Goal: Feedback & Contribution: Submit feedback/report problem

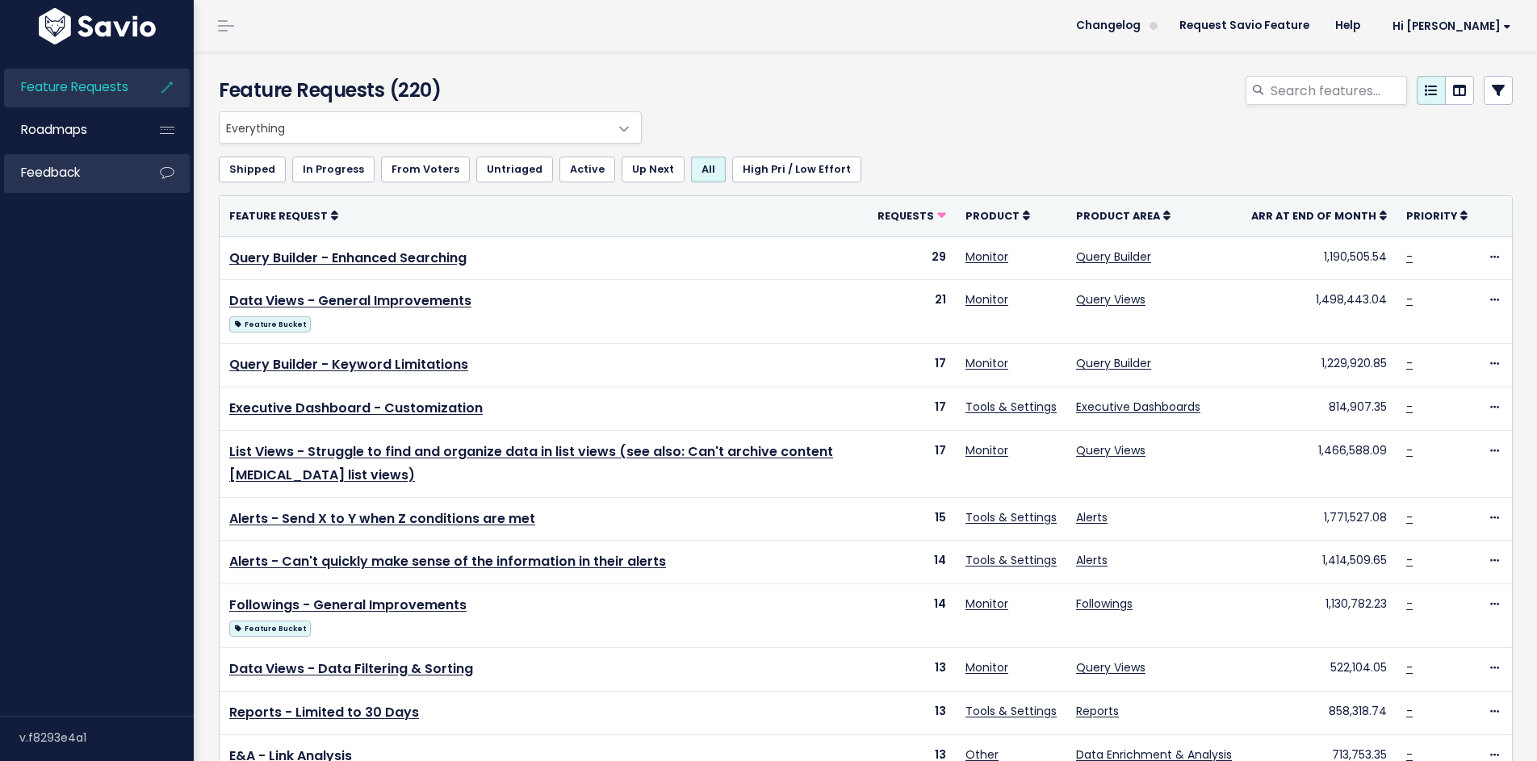
click at [98, 168] on link "Feedback" at bounding box center [69, 172] width 130 height 37
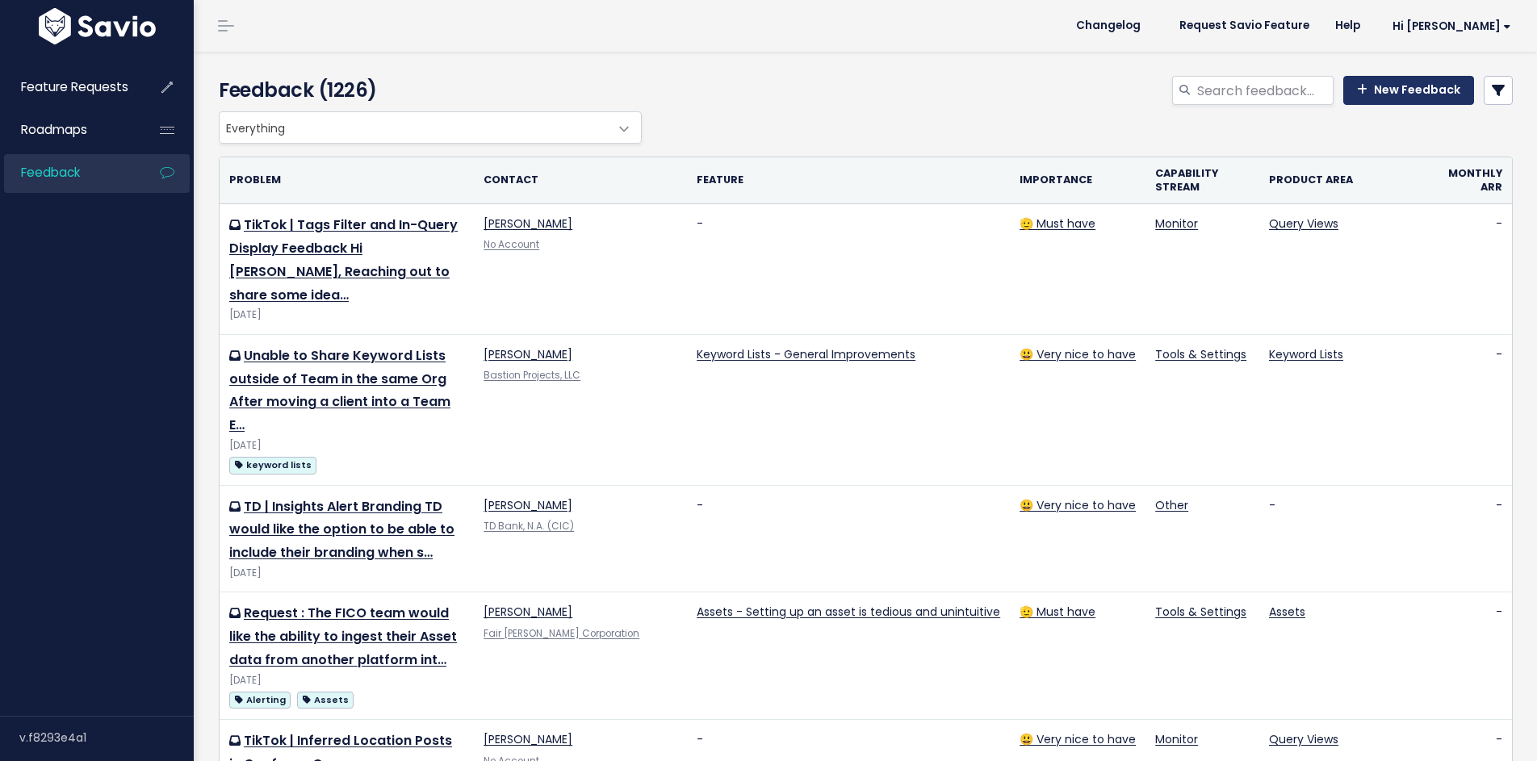
click at [1408, 96] on link "New Feedback" at bounding box center [1408, 90] width 131 height 29
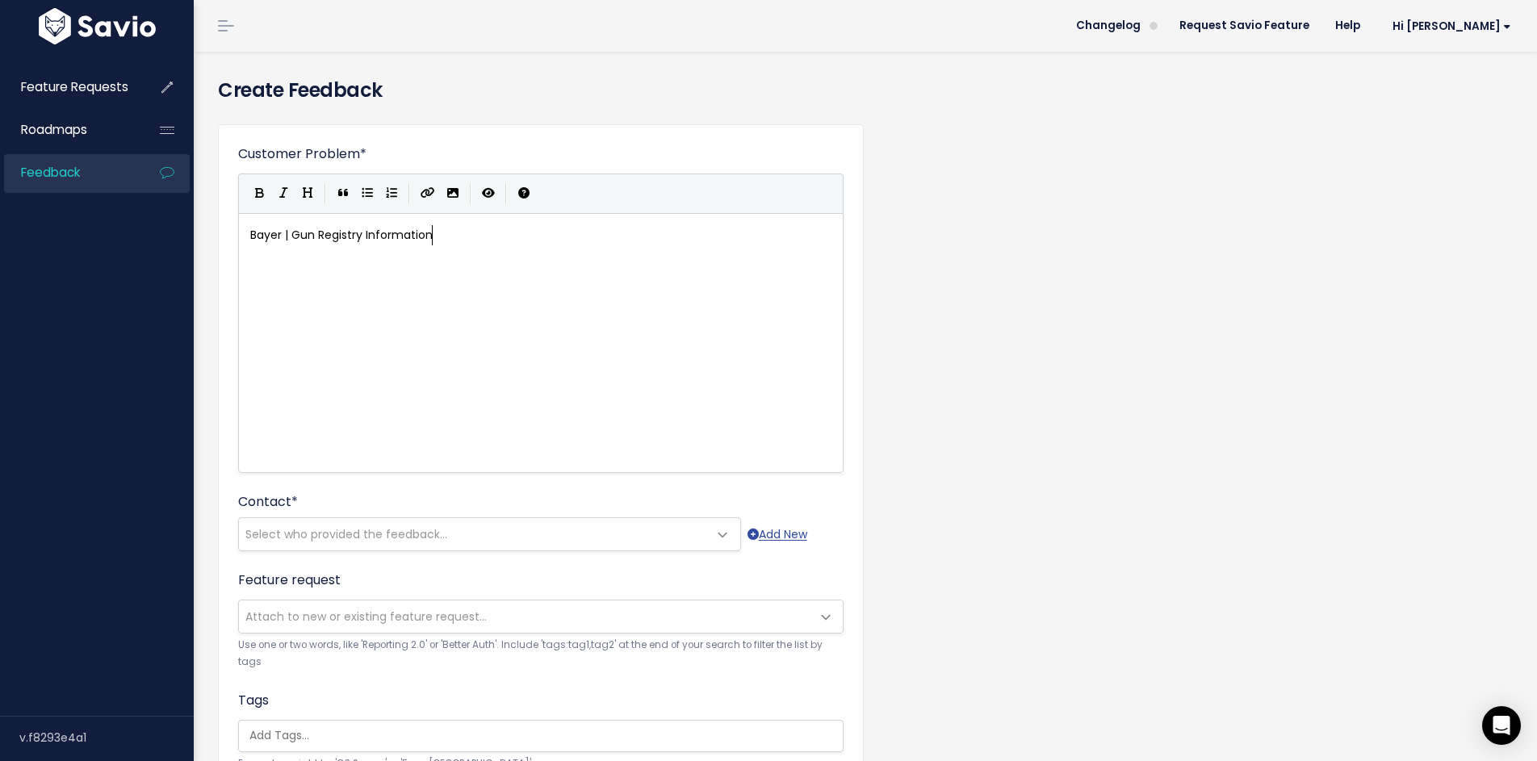
scroll to position [6, 180]
type textarea "Bayer | Gun Registry Information"
click at [319, 297] on div "xxxxxxxxxx Bayer | Gun Registry Information" at bounding box center [561, 363] width 628 height 282
type textarea "Bayer mentioned again on our call today how important having gun registry infor…"
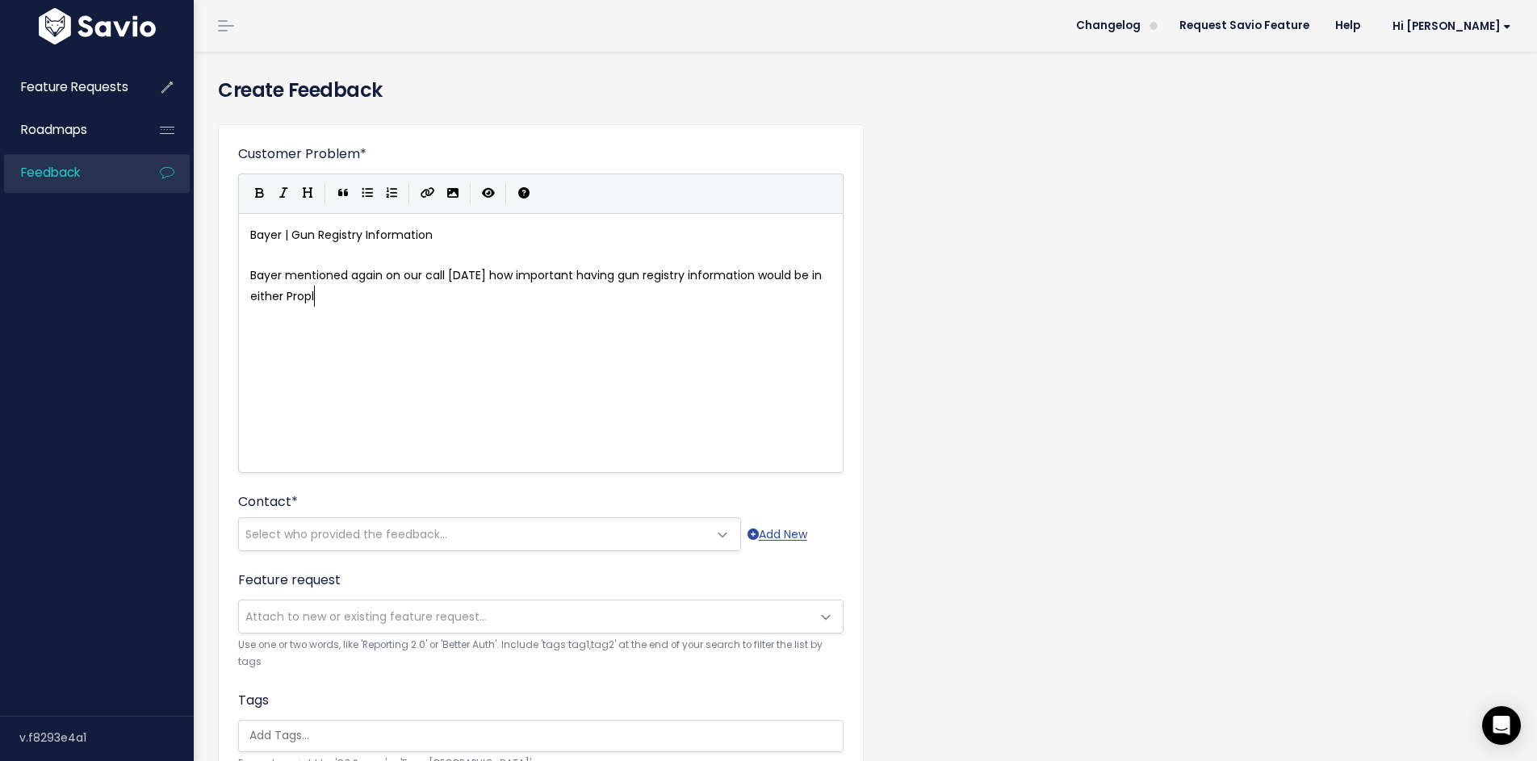
type textarea "uld be in either Proplr"
type textarea "eople Search ot"
type textarea "r Public Records. This is becoming i"
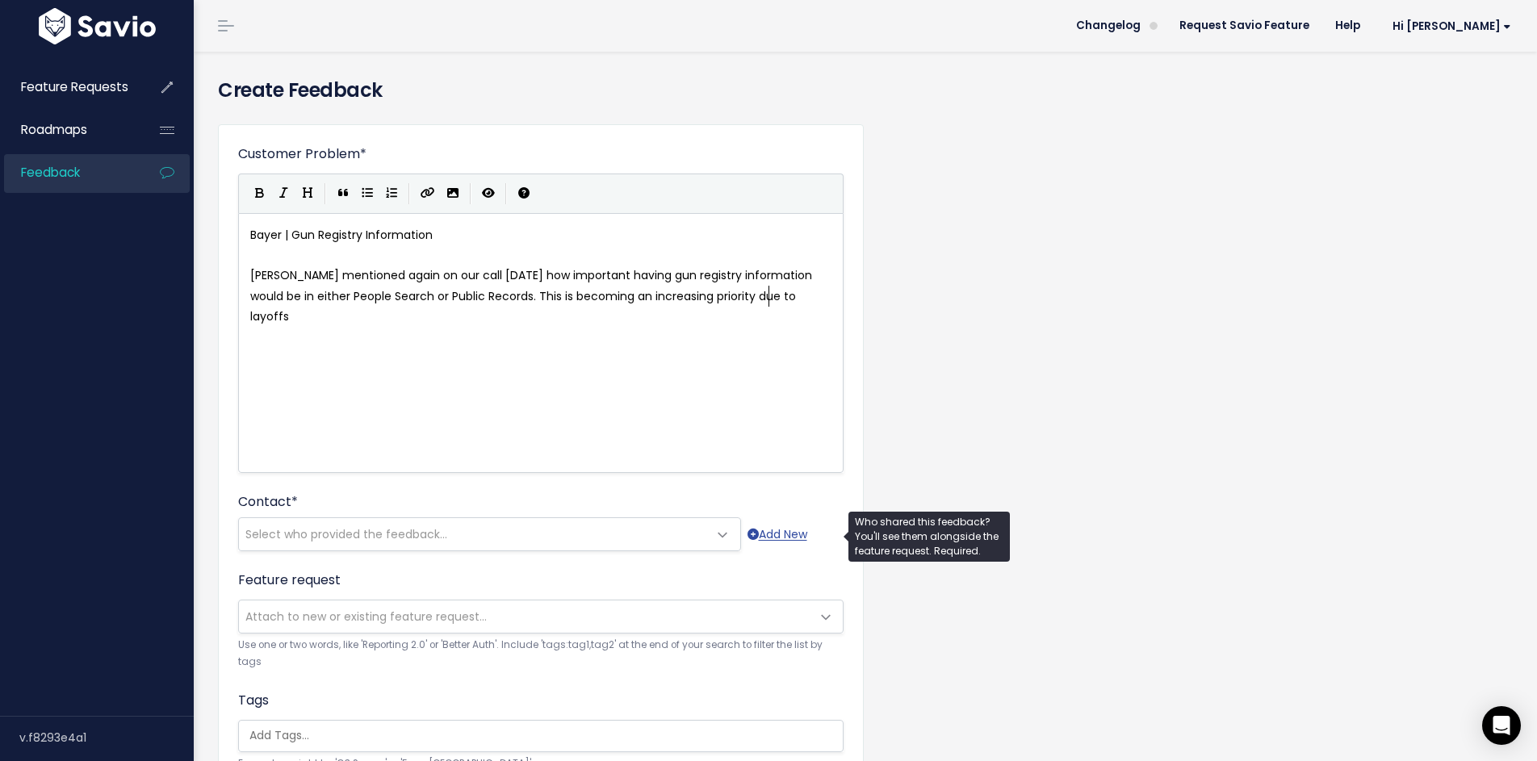
type textarea "an increasing priority due to layoffs"
click at [362, 523] on span "Select who provided the feedback..." at bounding box center [473, 534] width 469 height 32
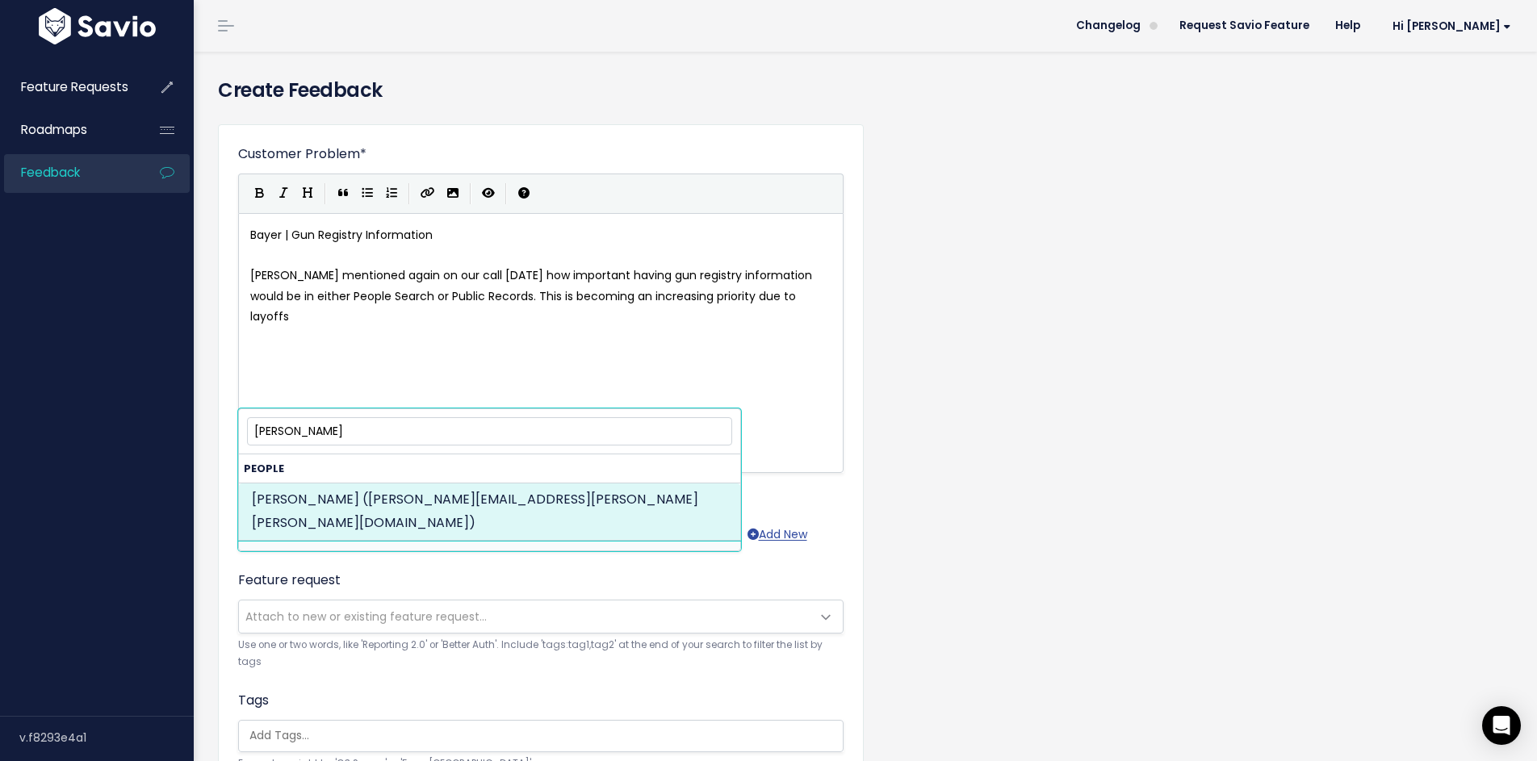
type input "michelle min"
select select "82972906"
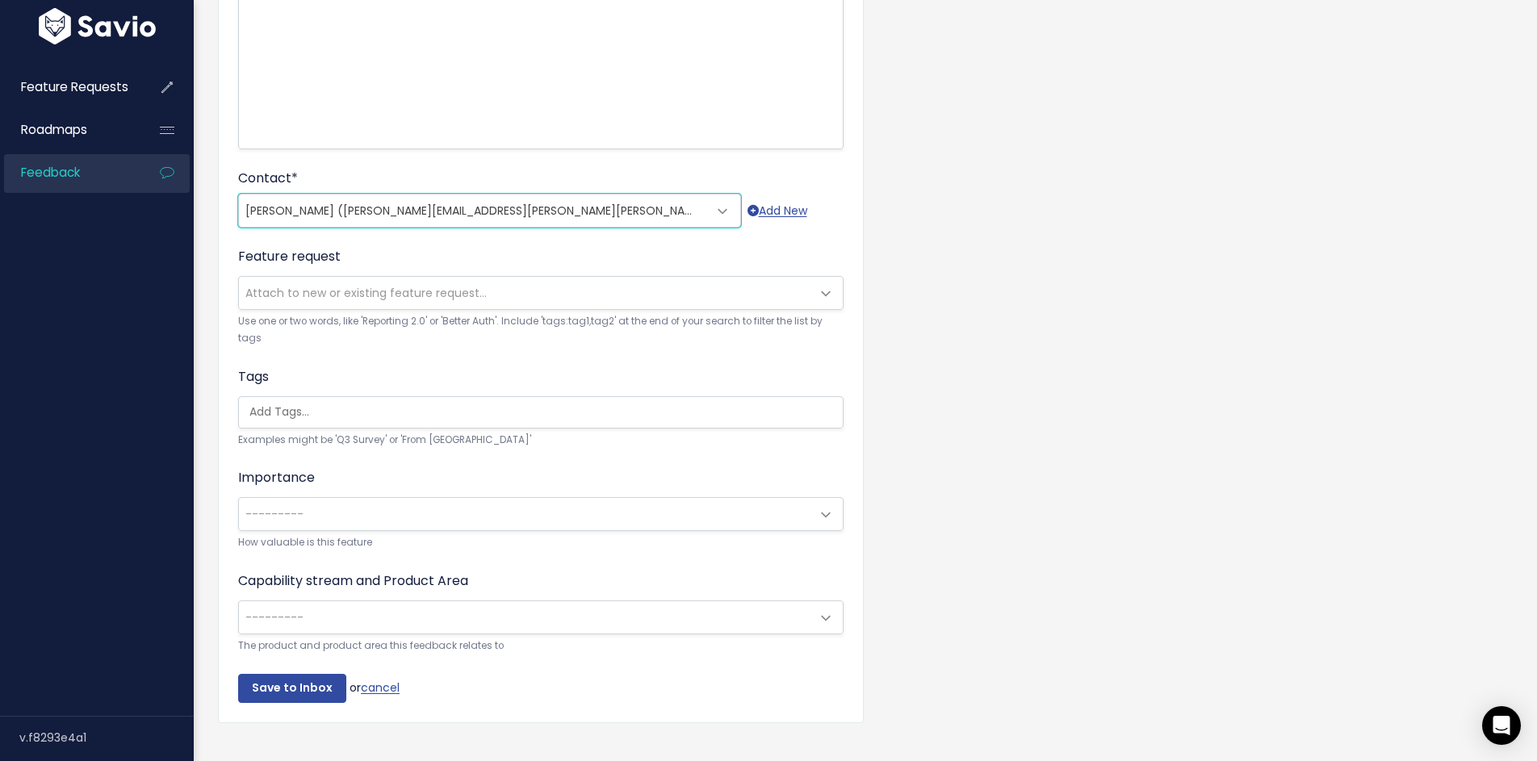
scroll to position [349, 0]
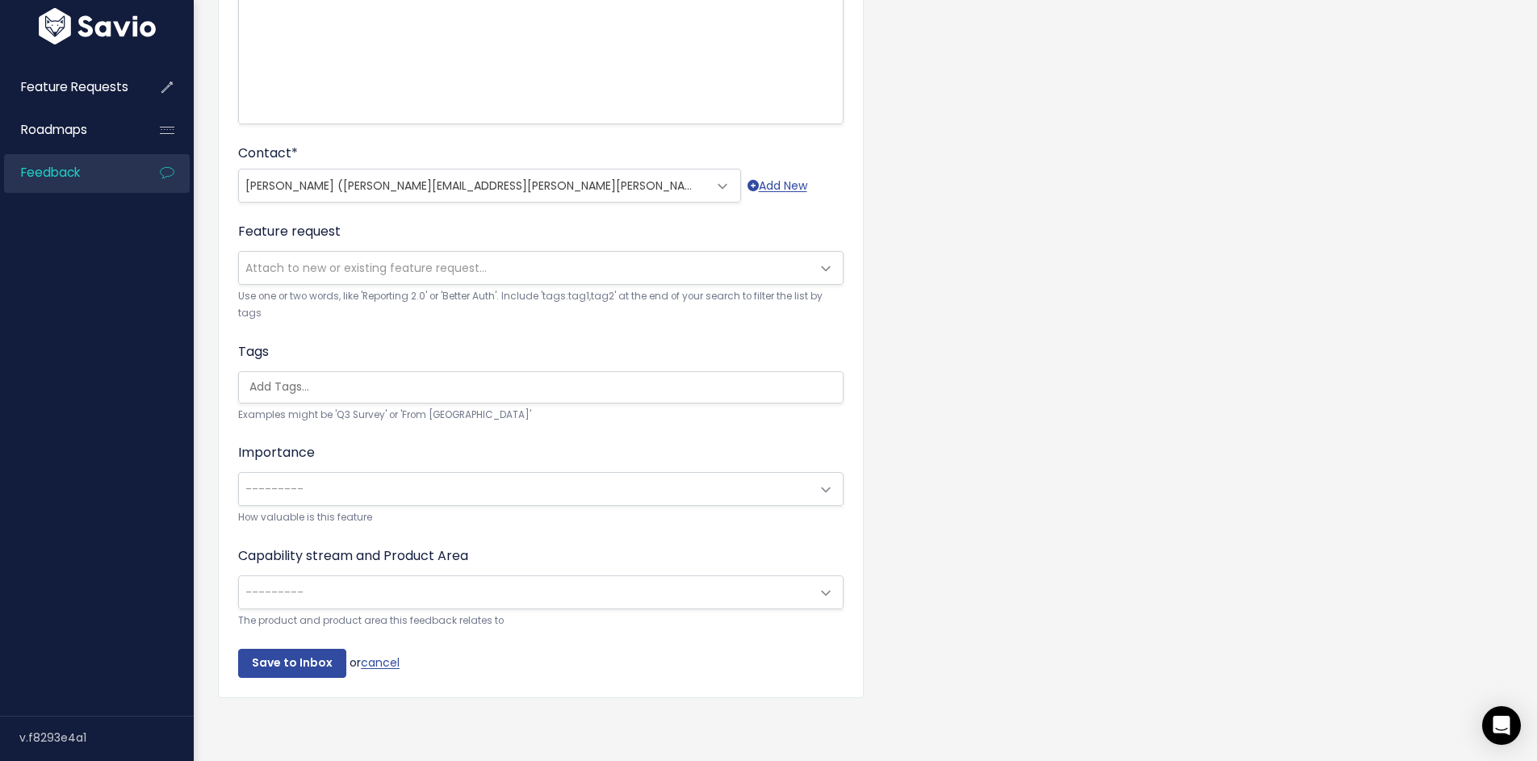
click at [424, 483] on span "---------" at bounding box center [524, 489] width 571 height 32
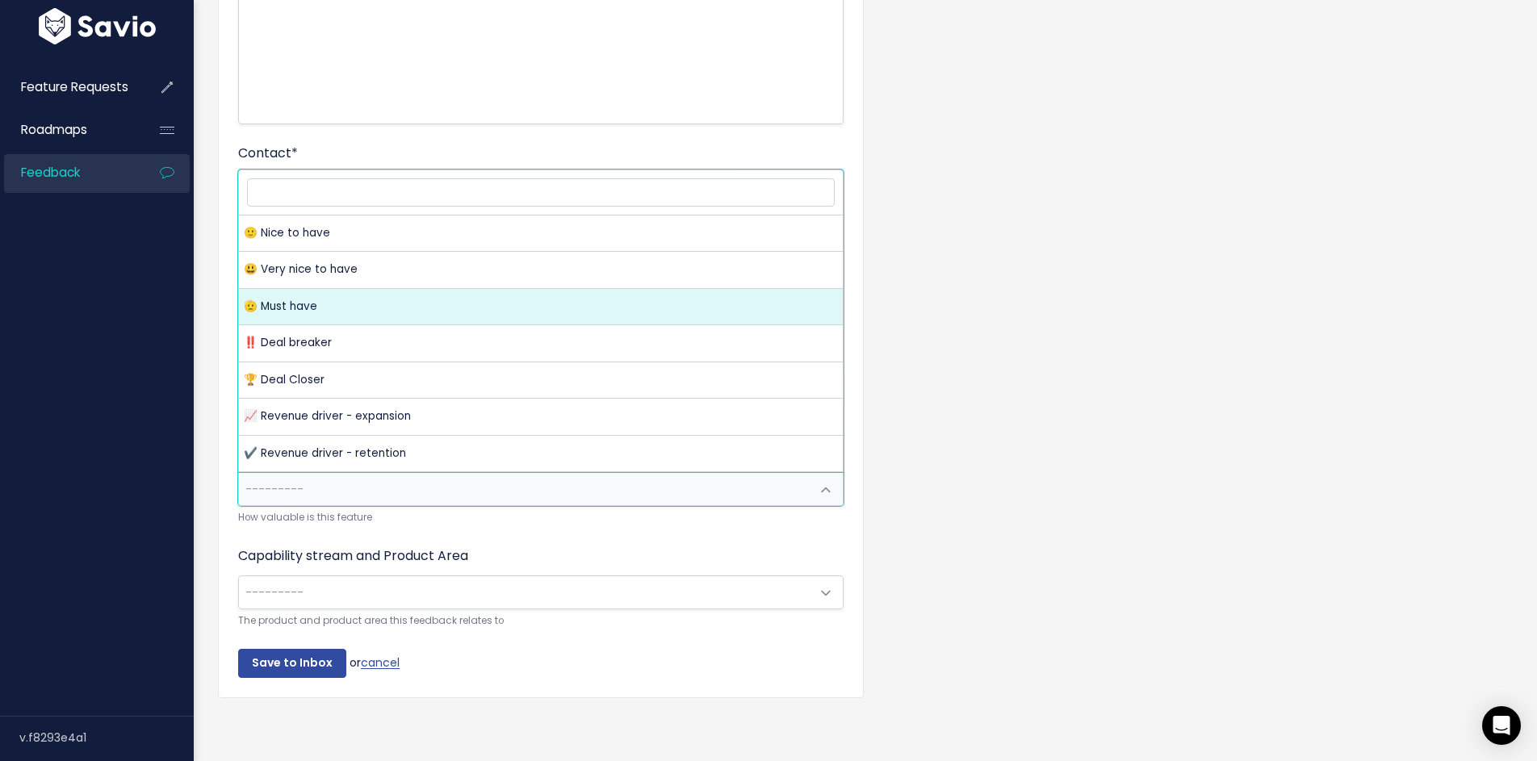
select select "MUST_HAVE"
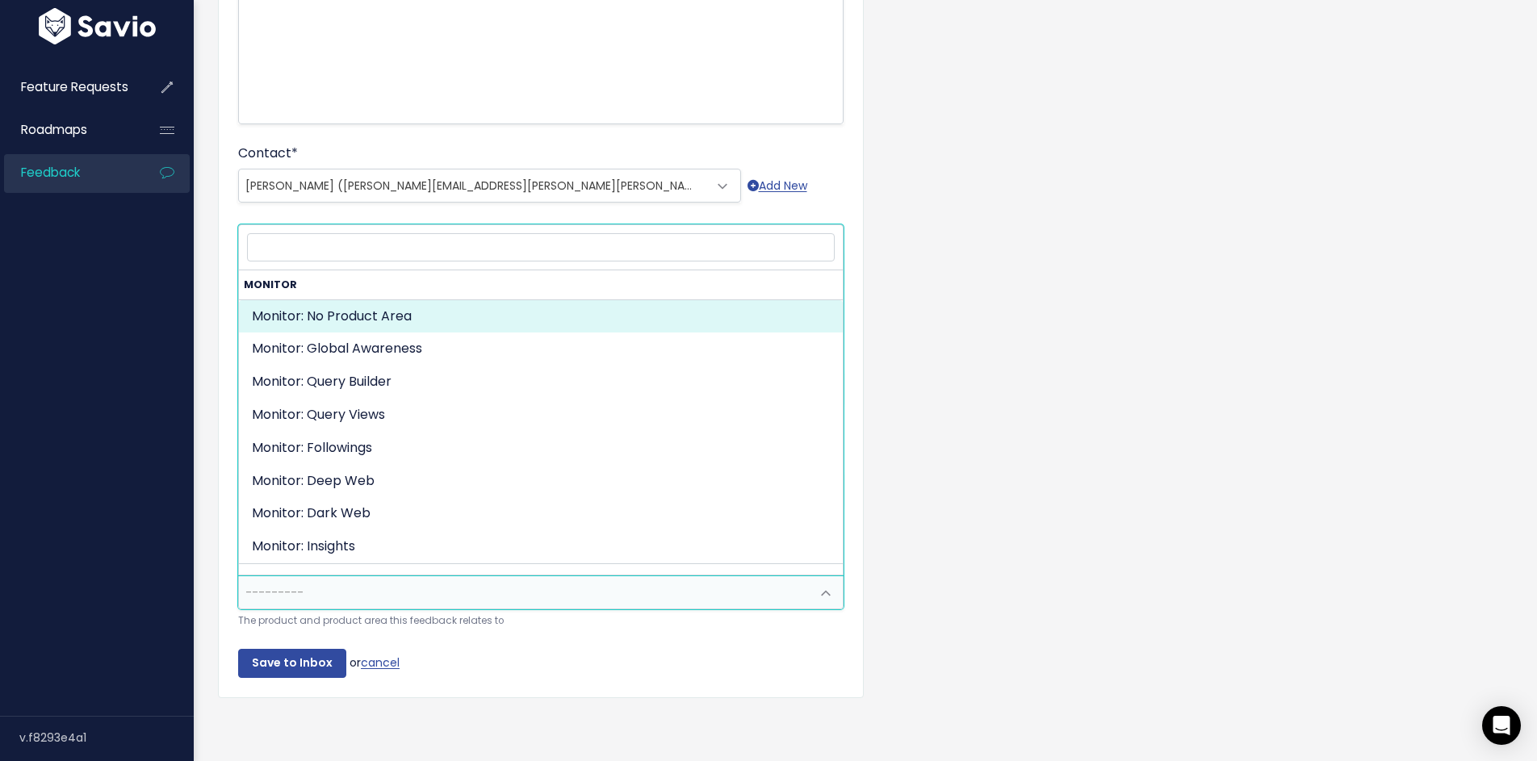
click at [392, 599] on span "---------" at bounding box center [524, 592] width 571 height 32
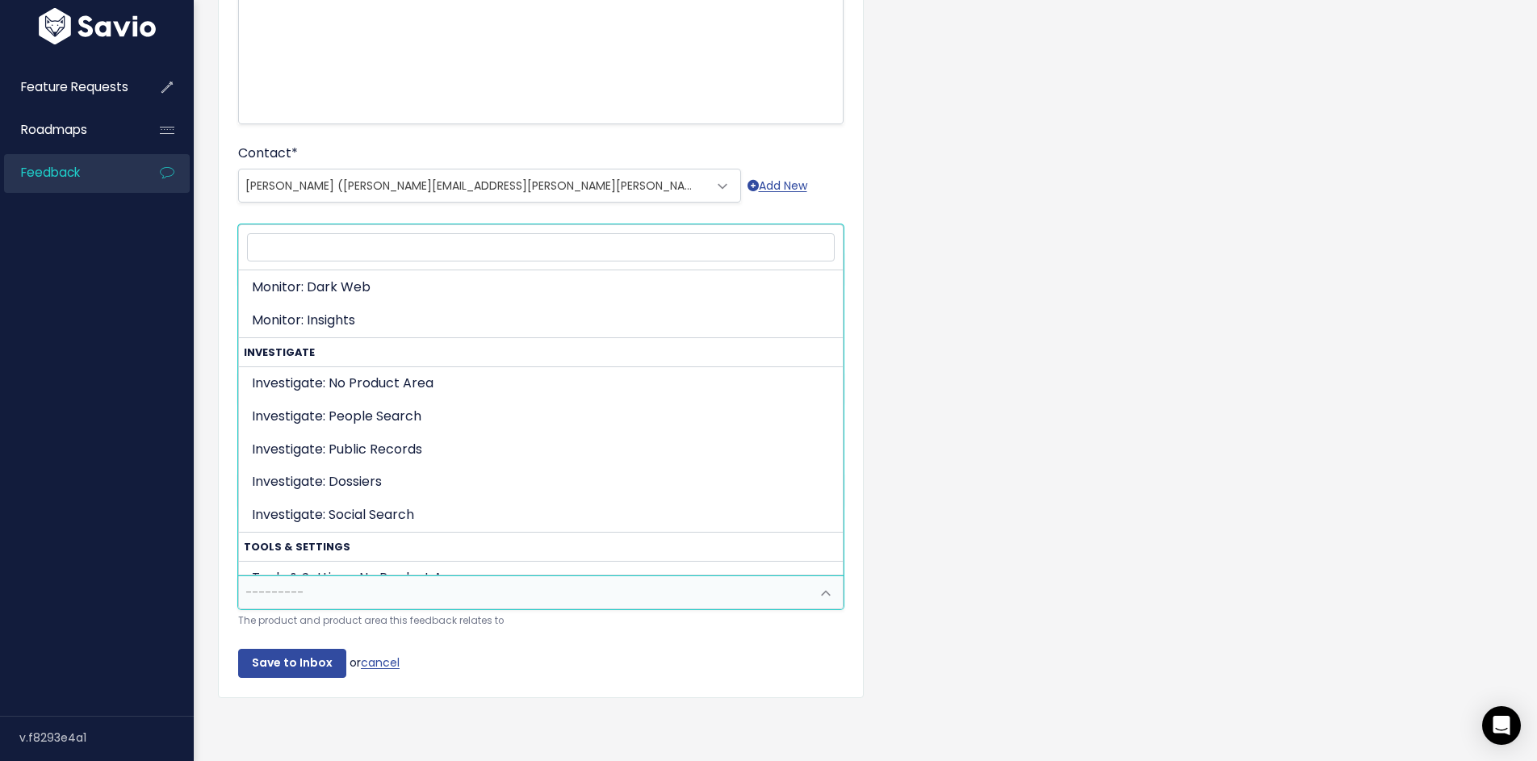
scroll to position [227, 0]
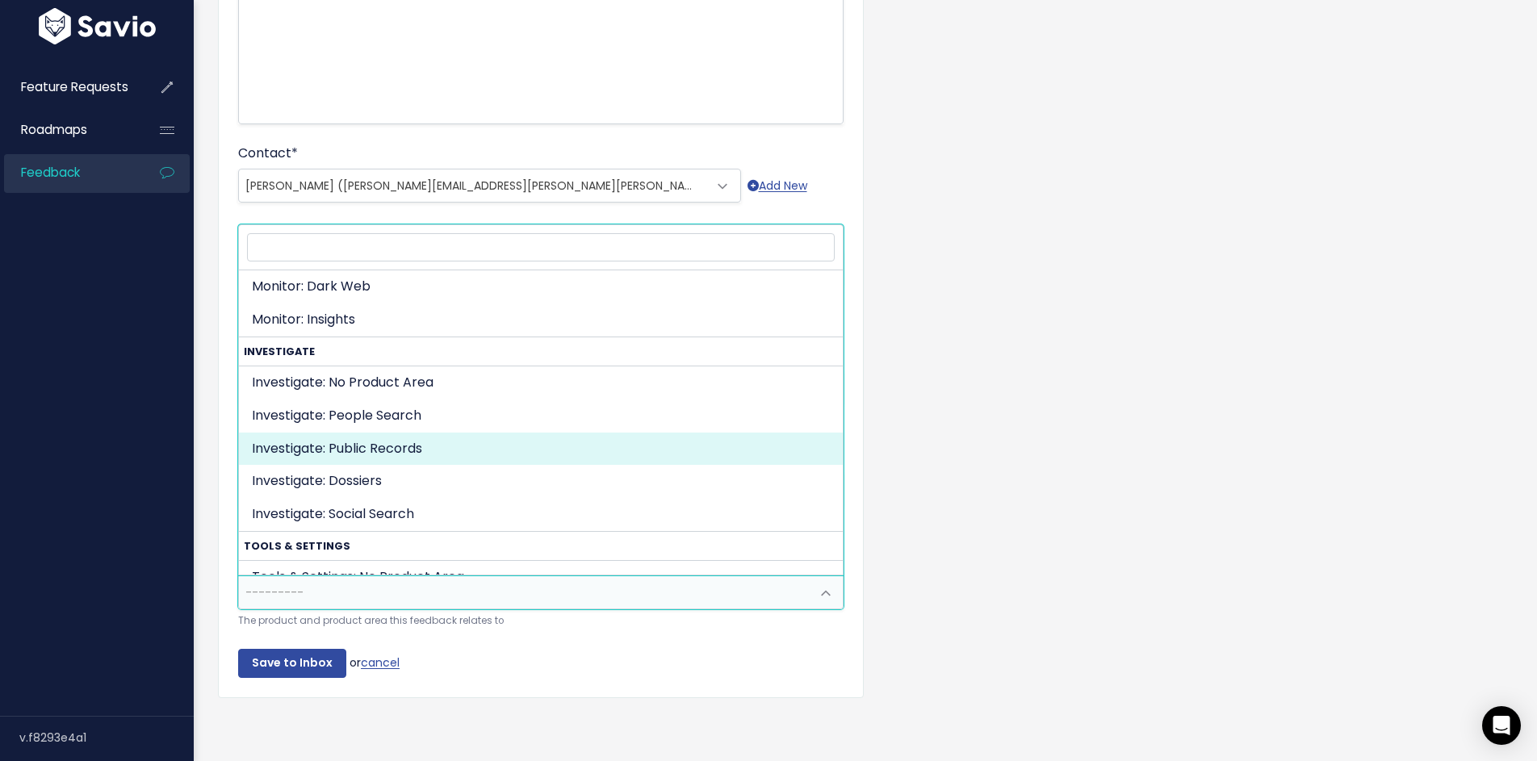
select select "INVESTIGATE:PUBLIC_RECORDS"
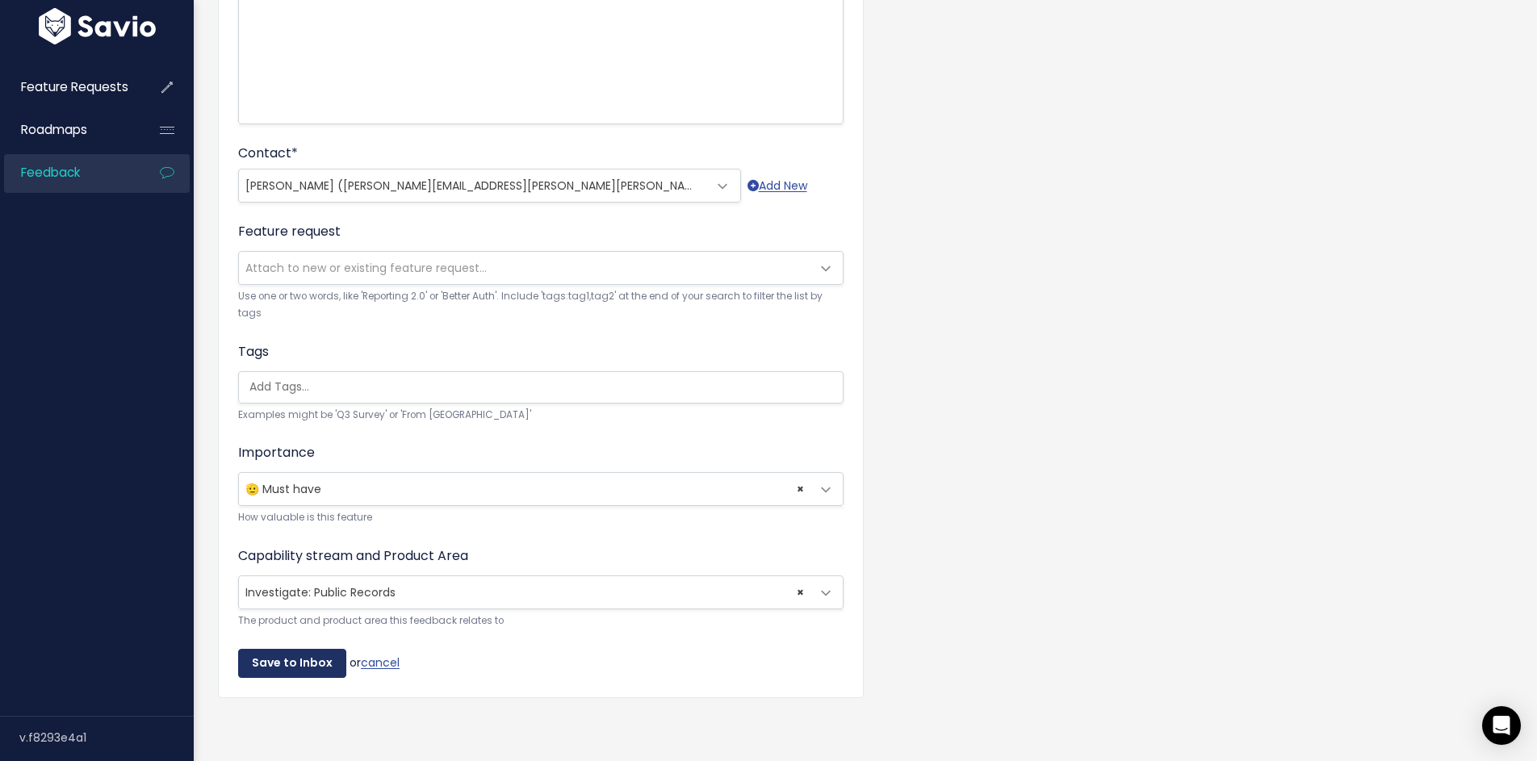
click at [296, 655] on input "Save to Inbox" at bounding box center [292, 663] width 108 height 29
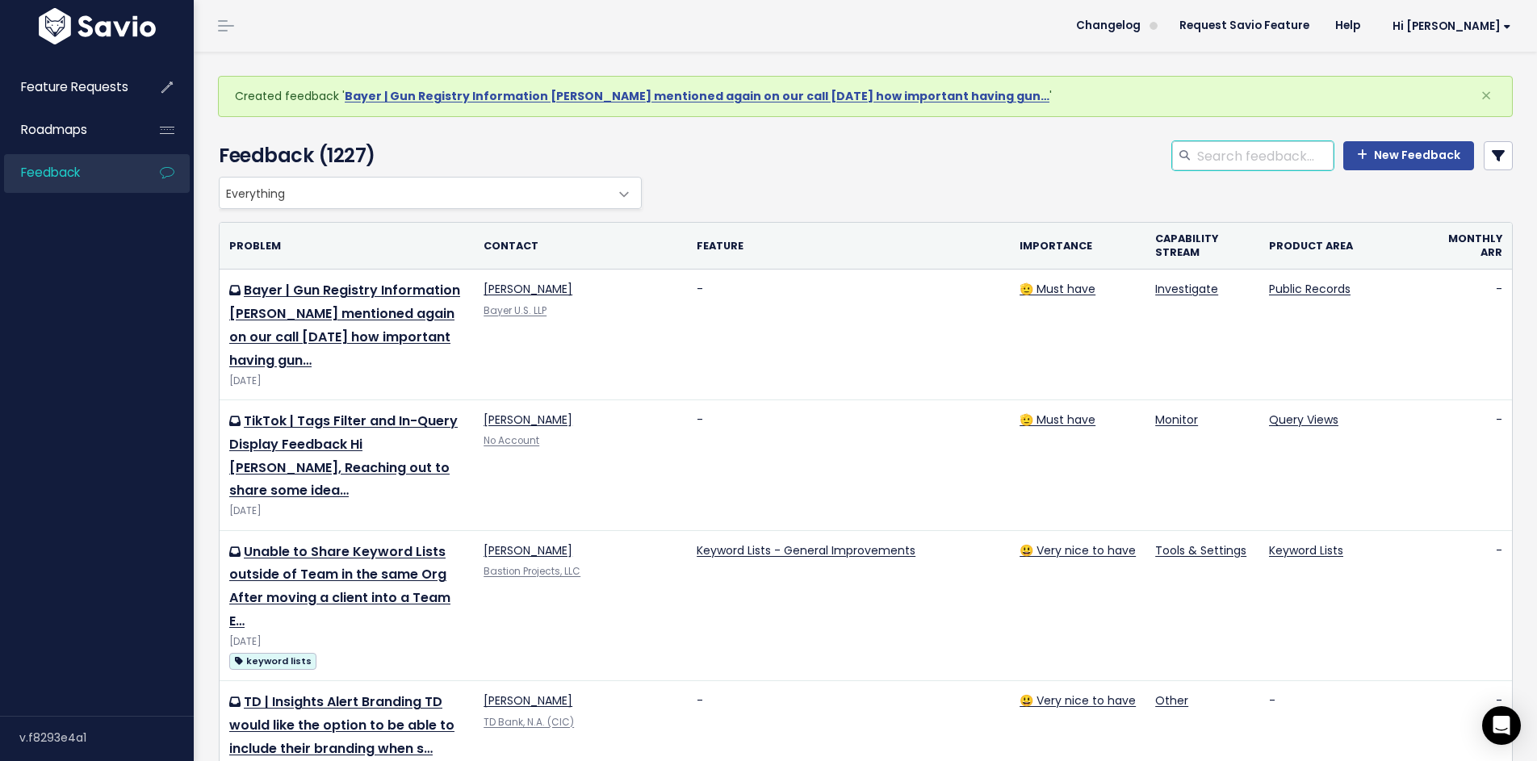
click at [1261, 154] on input "search" at bounding box center [1264, 155] width 138 height 29
type input "[PERSON_NAME]"
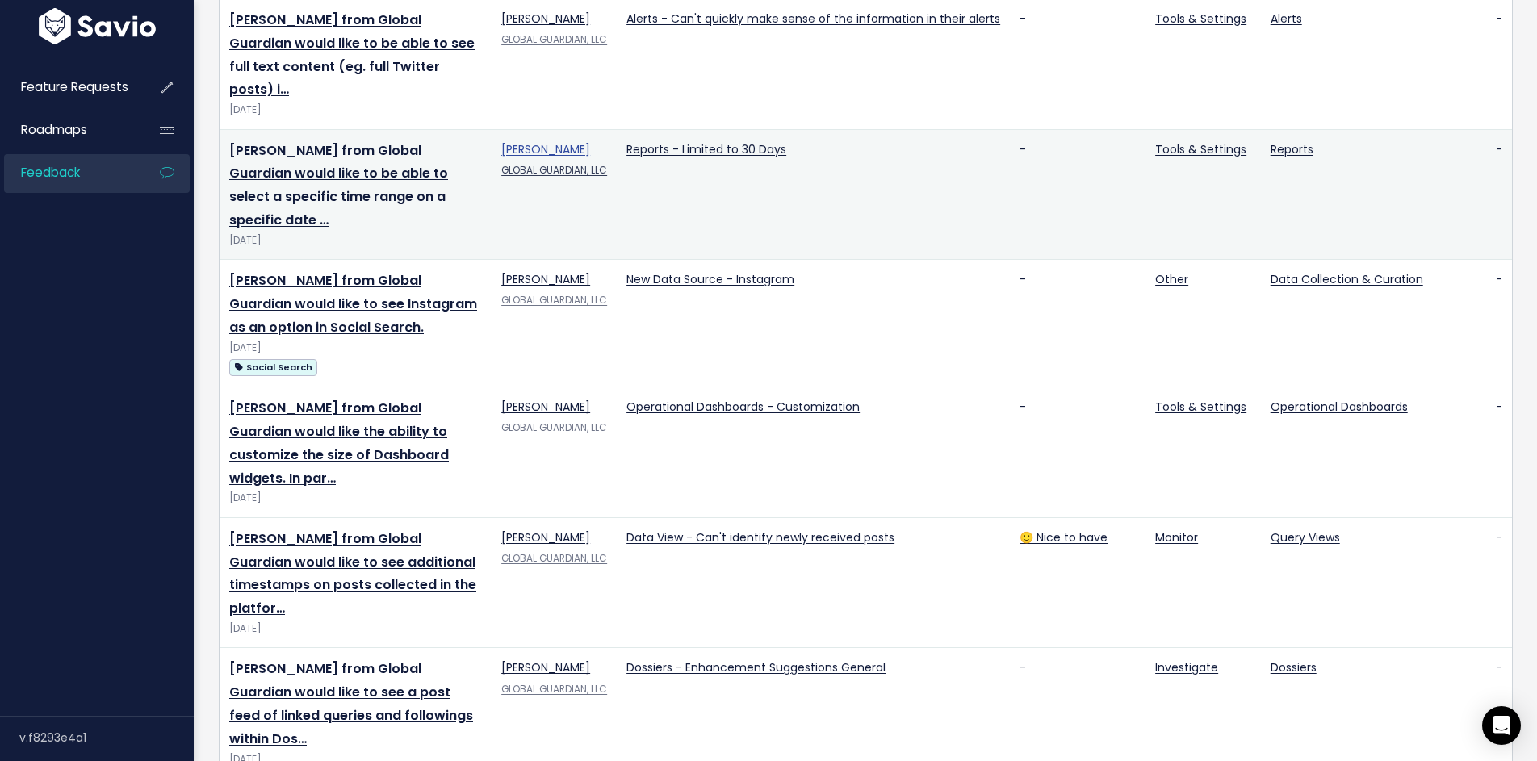
scroll to position [1121, 0]
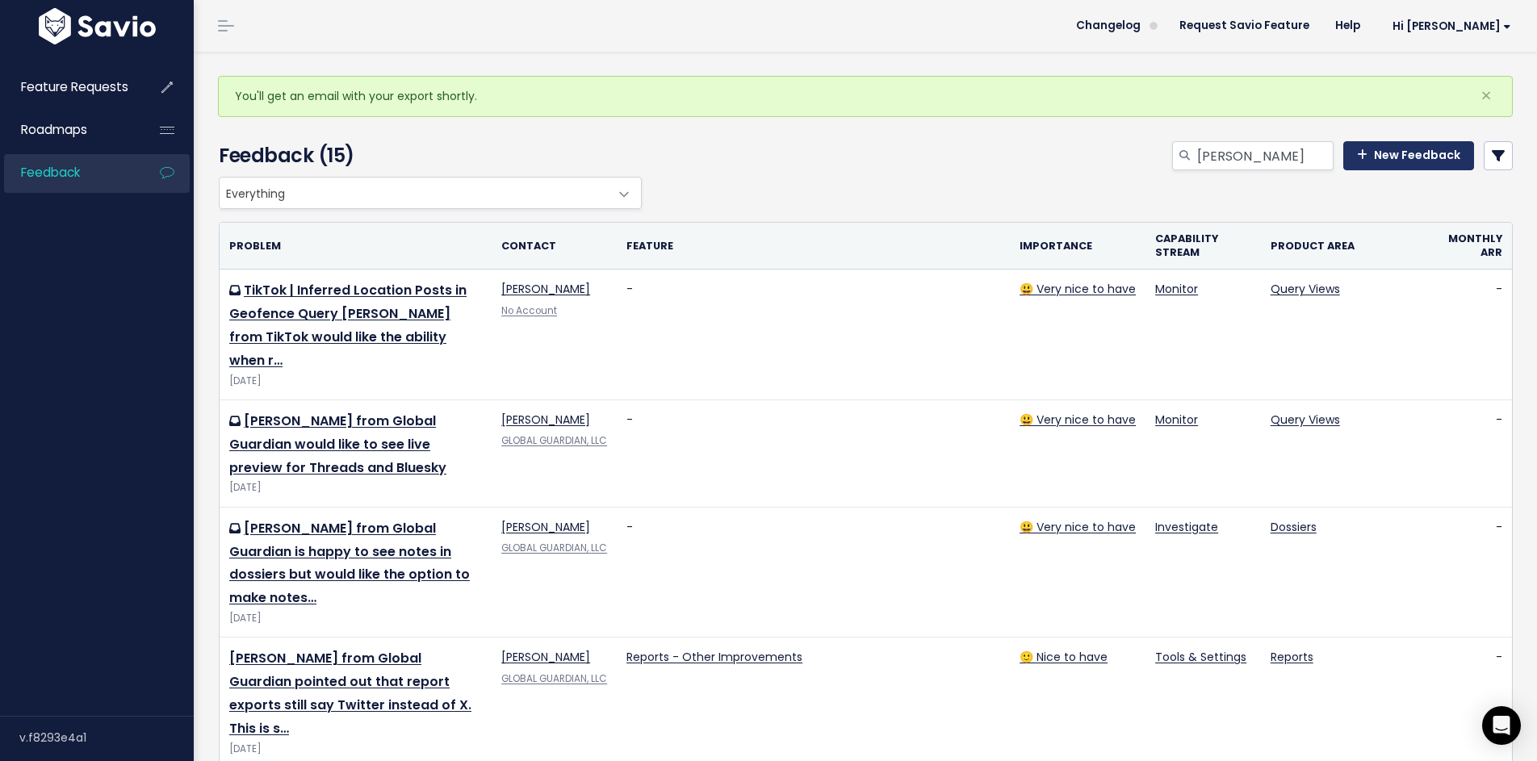
click at [1379, 158] on link "New Feedback" at bounding box center [1408, 155] width 131 height 29
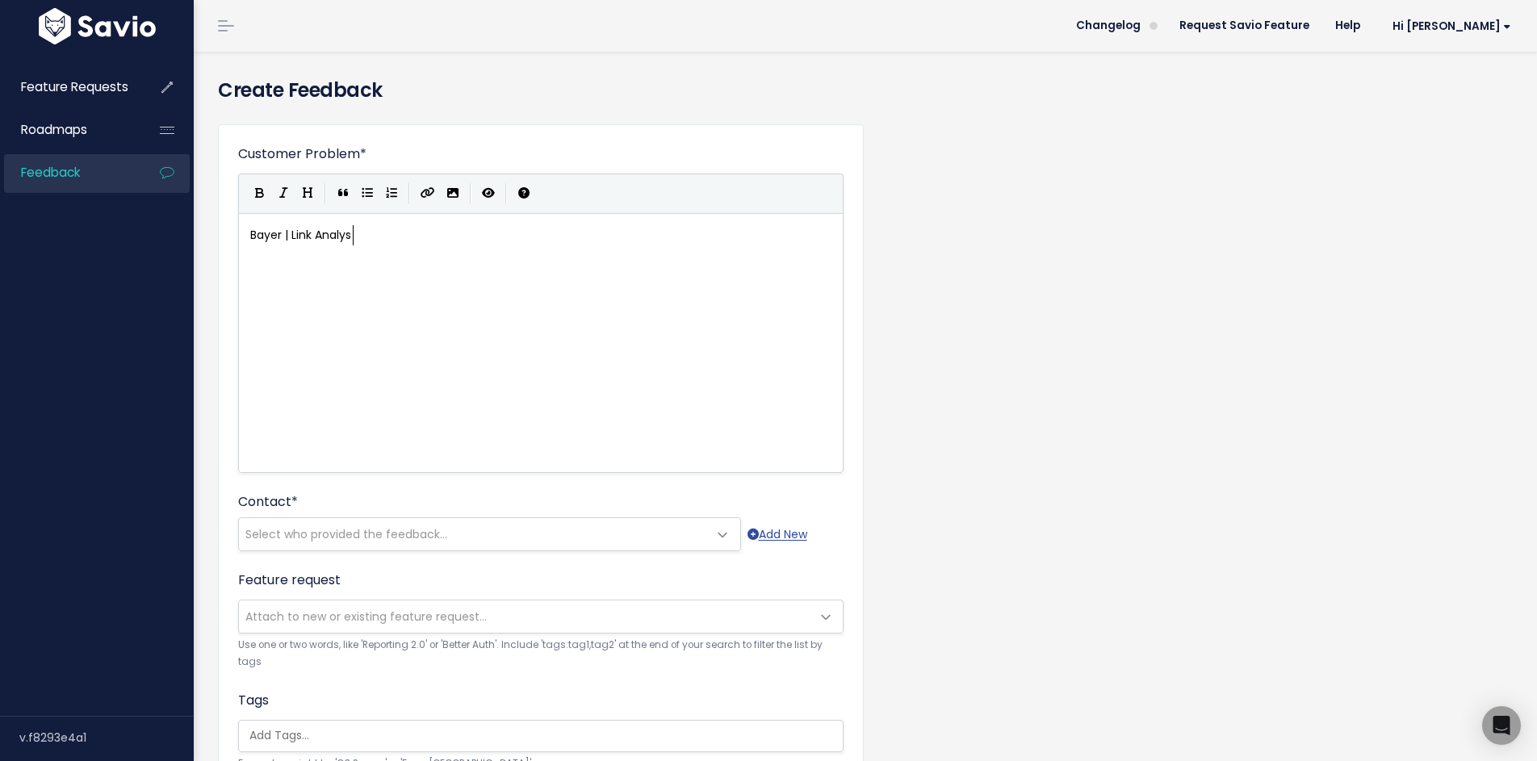
scroll to position [6, 111]
type textarea "Bayer | Link Analysis"
click at [273, 266] on div "xxxxxxxxxx Bayer | Link Analysis" at bounding box center [561, 363] width 628 height 282
type textarea "Bayer Team"
type textarea "team mentioned it would be helf"
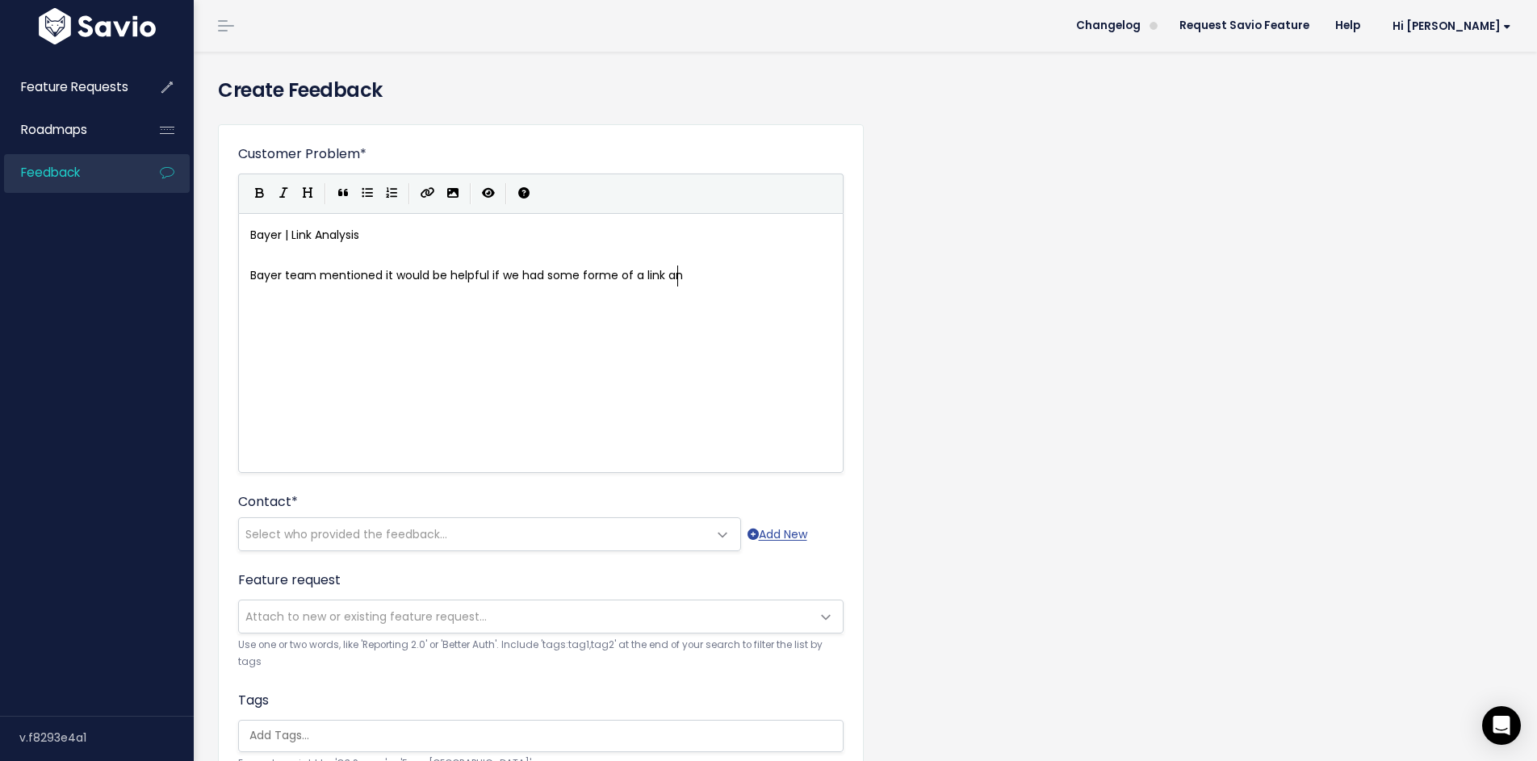
type textarea "pful if we had some forme of a link anl"
type textarea "alysis feature where users could see between two POI's the"
type textarea "common accounts the follow, date of when they first followed each other e"
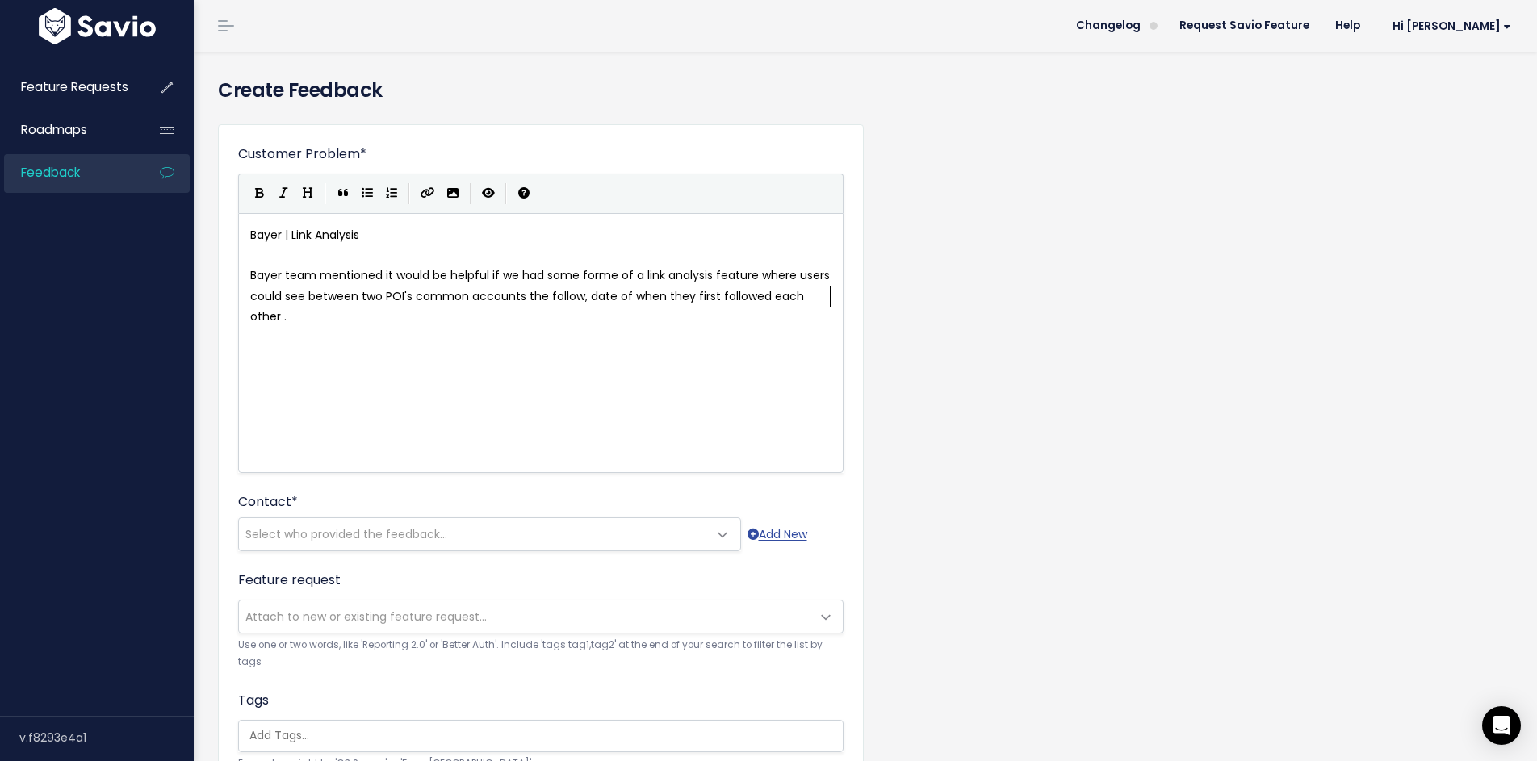
scroll to position [6, 2]
type textarea "."
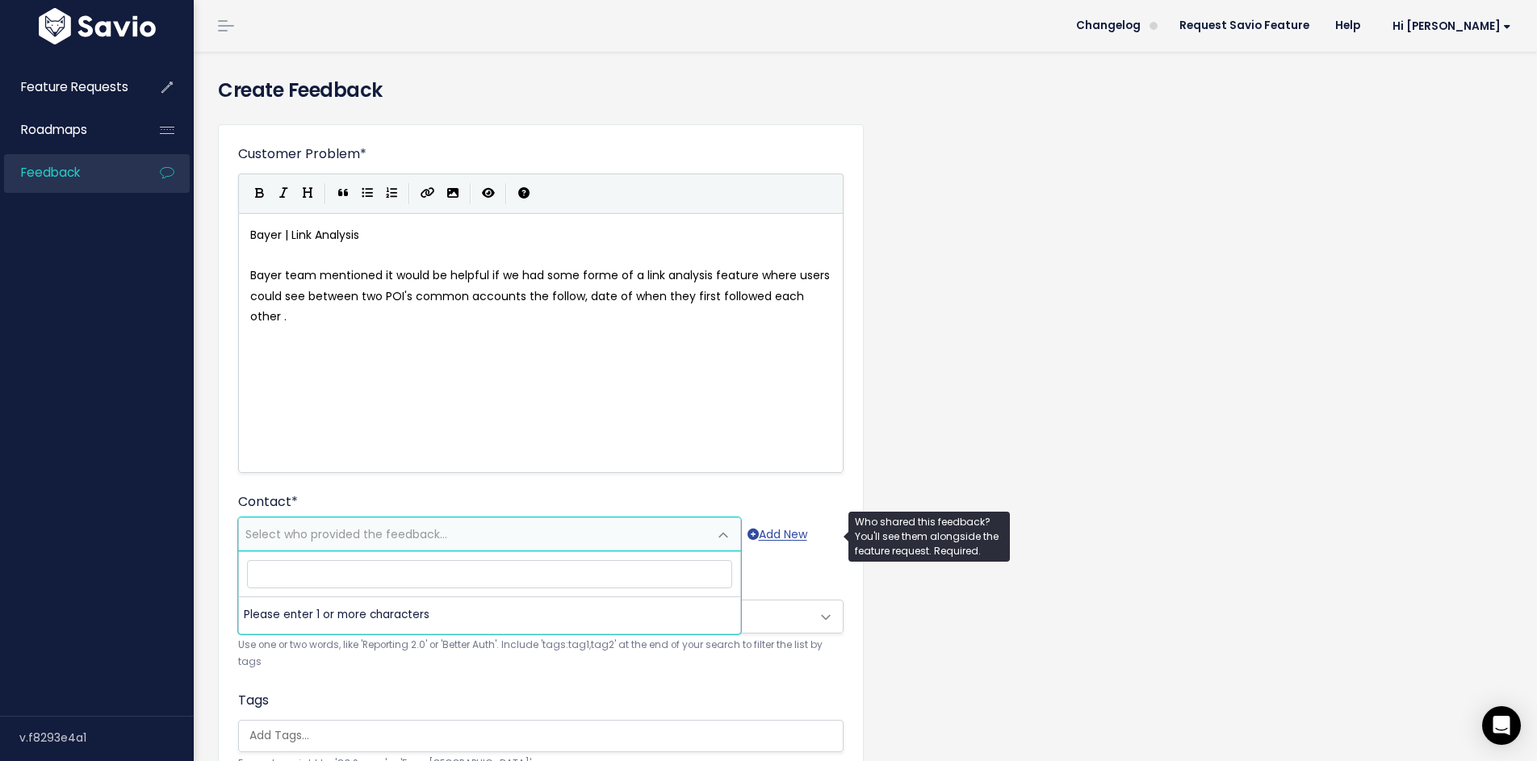
click at [374, 526] on span "Select who provided the feedback..." at bounding box center [346, 534] width 202 height 16
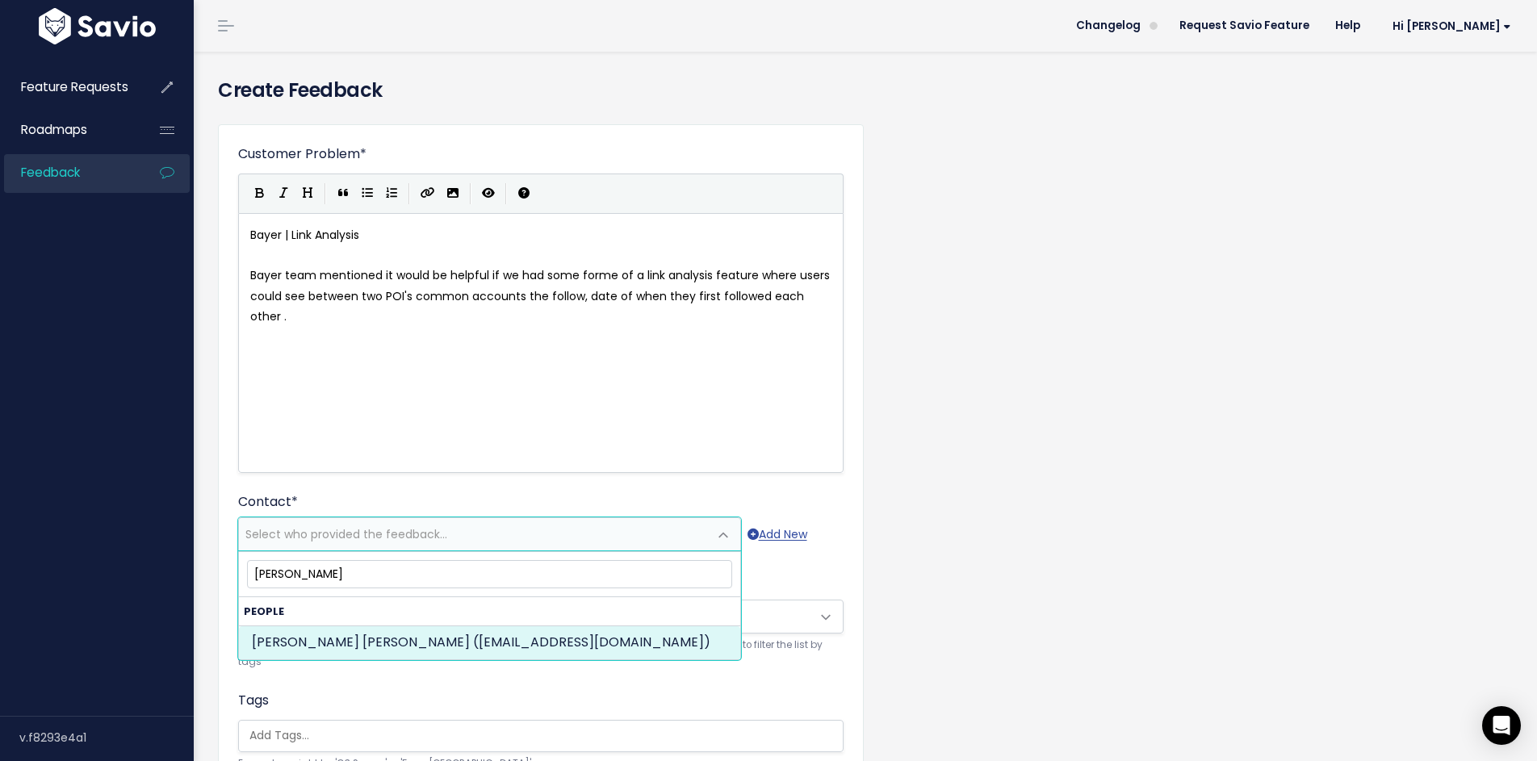
type input "fatemeh"
select select "83556329"
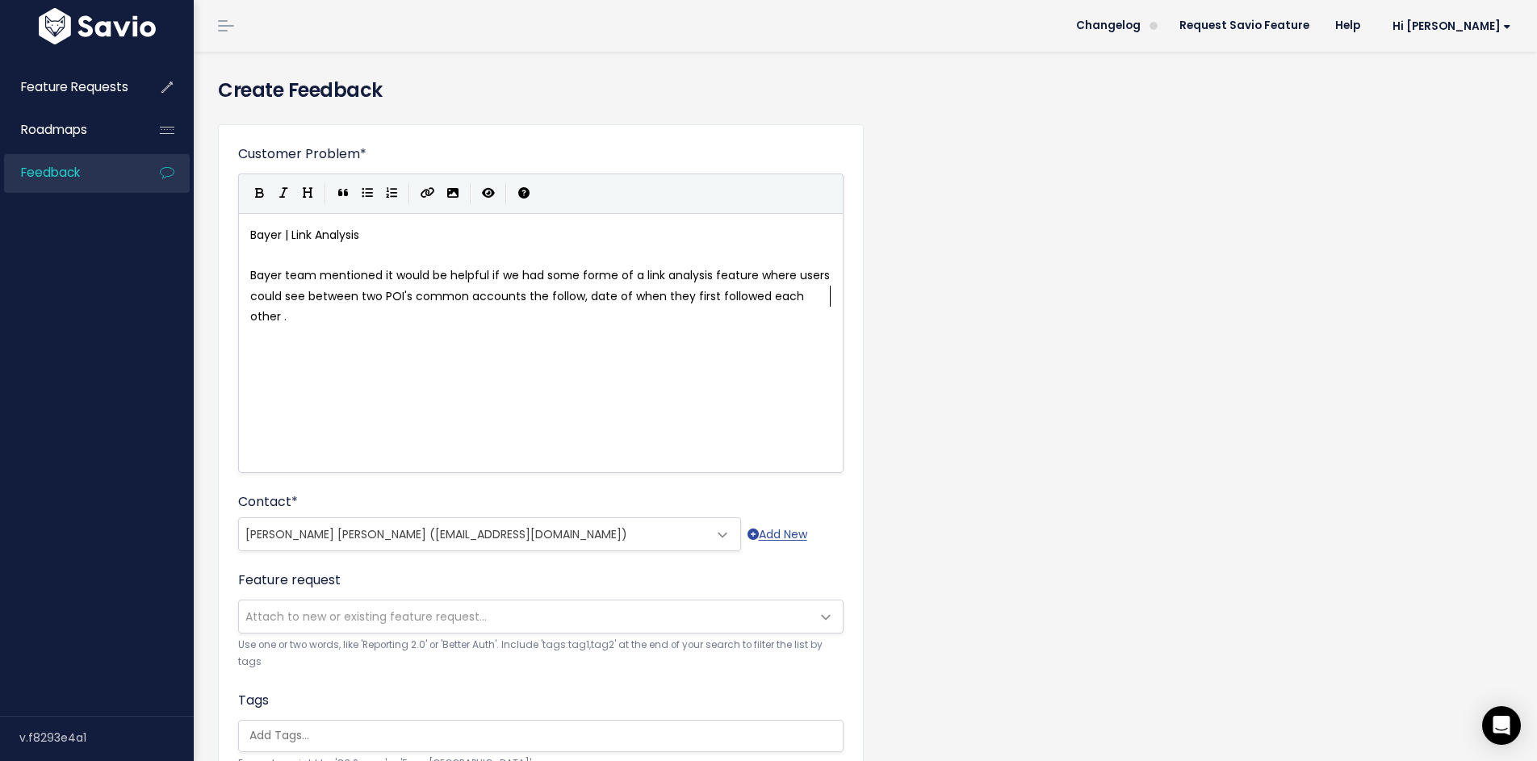
click at [788, 336] on div "xxxxxxxxxx Bayer | Link Analysis ​ Bayer team mentioned it would be helpful if …" at bounding box center [561, 363] width 628 height 282
type textarea "This is something that they are able to t"
type textarea "do with another tyool"
type textarea "oll"
type textarea "ol they have (didn't mentioned"
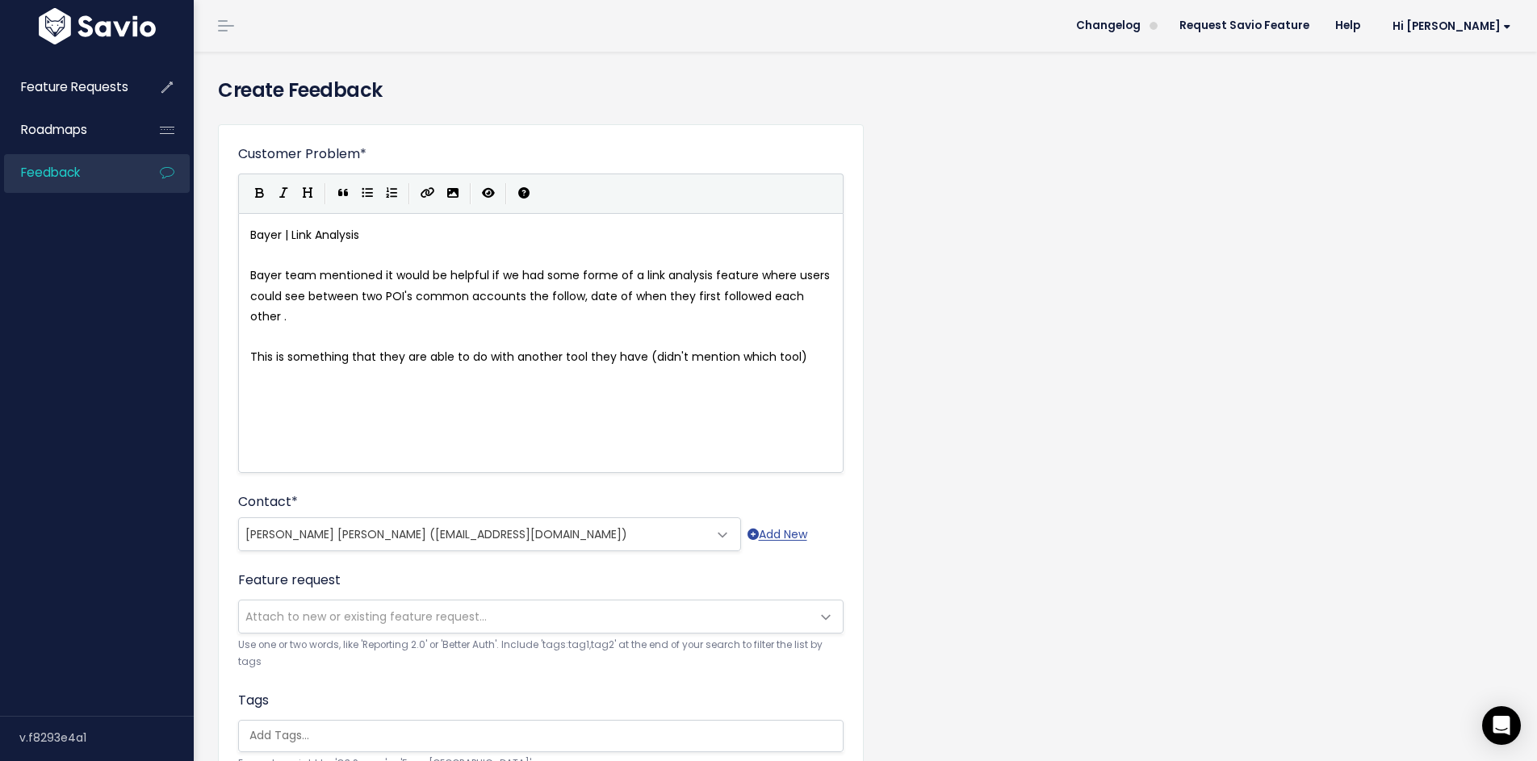
scroll to position [349, 0]
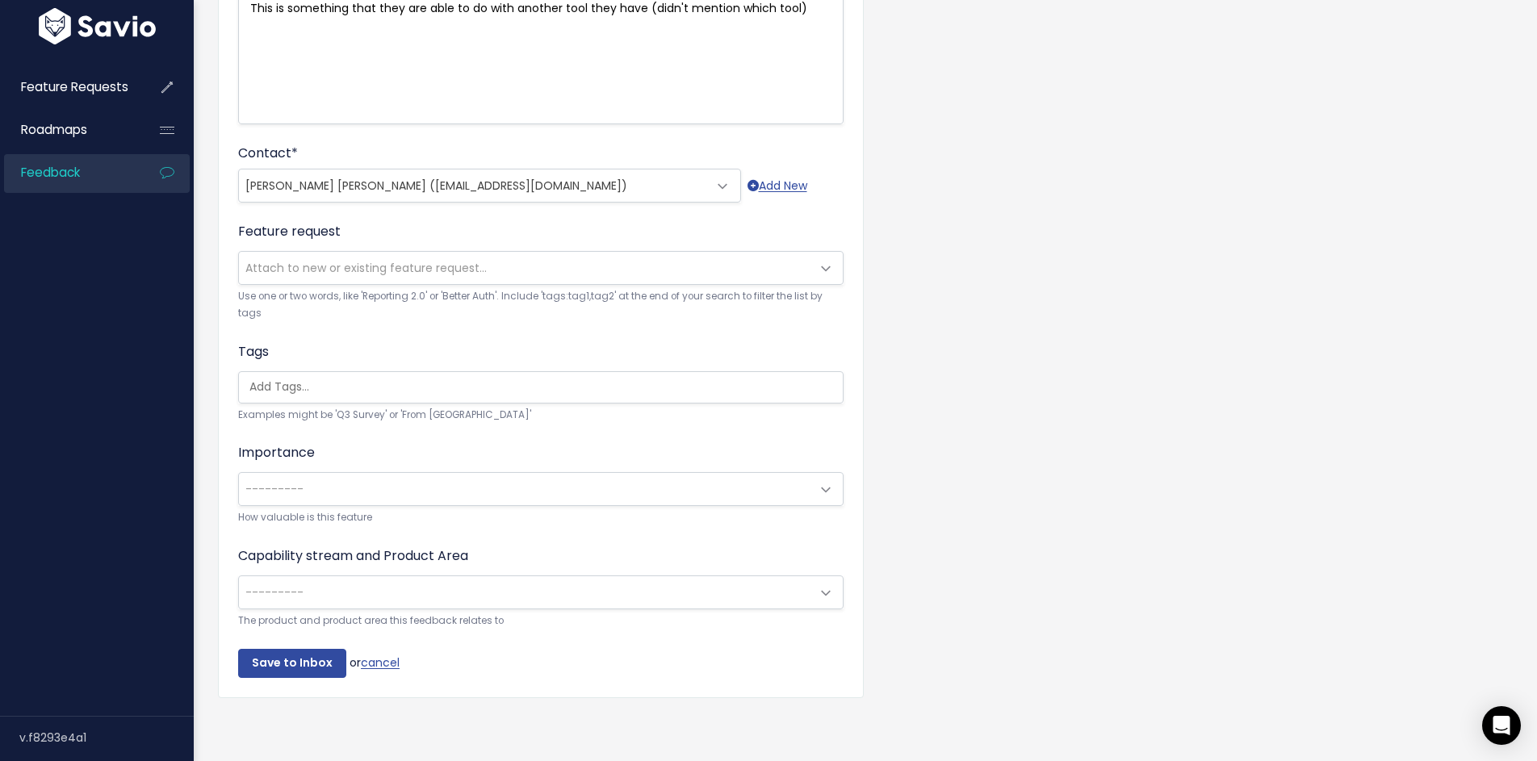
type textarea "which tool)"
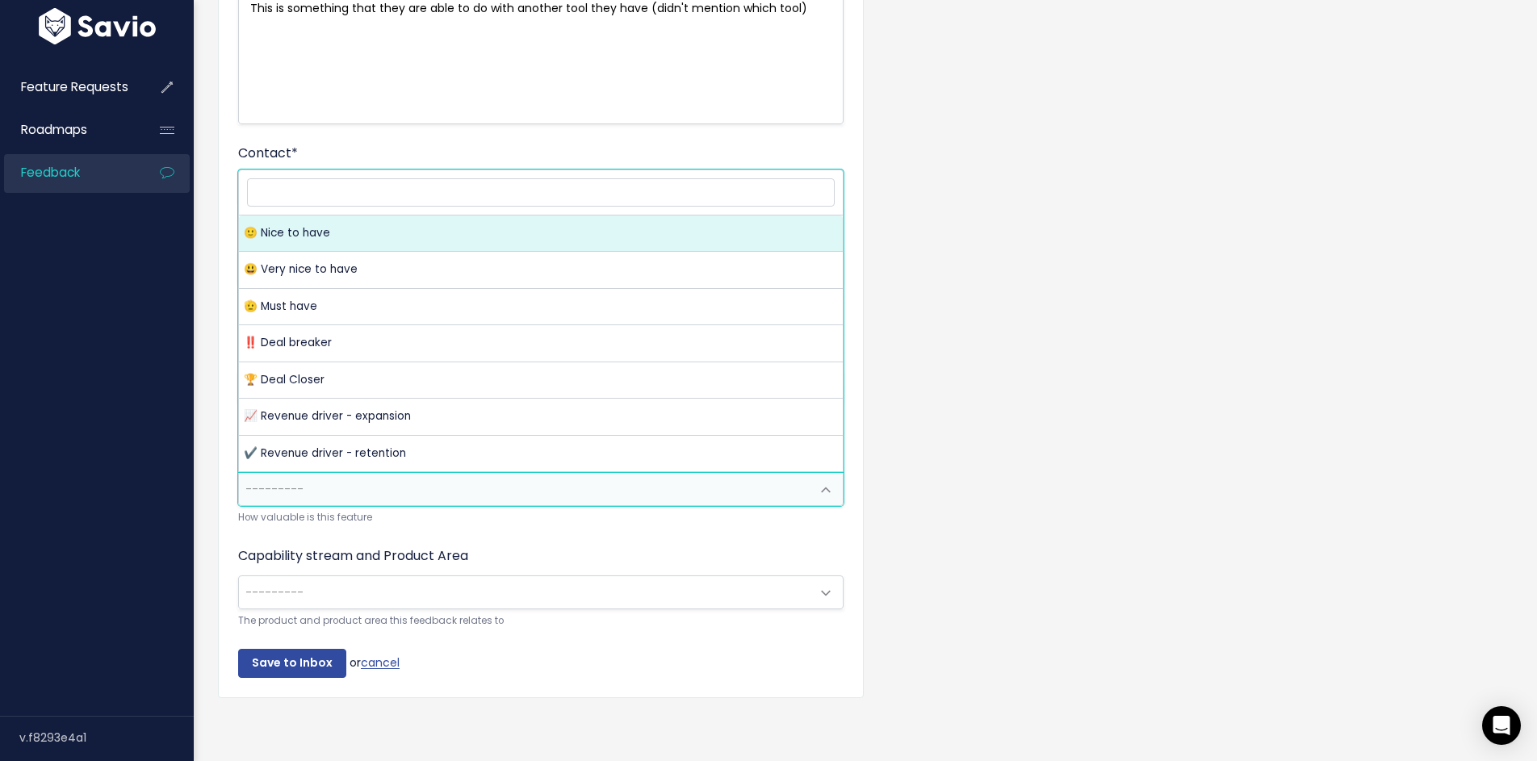
click at [571, 494] on span "---------" at bounding box center [524, 489] width 571 height 32
select select "NICE_TO_HAVE"
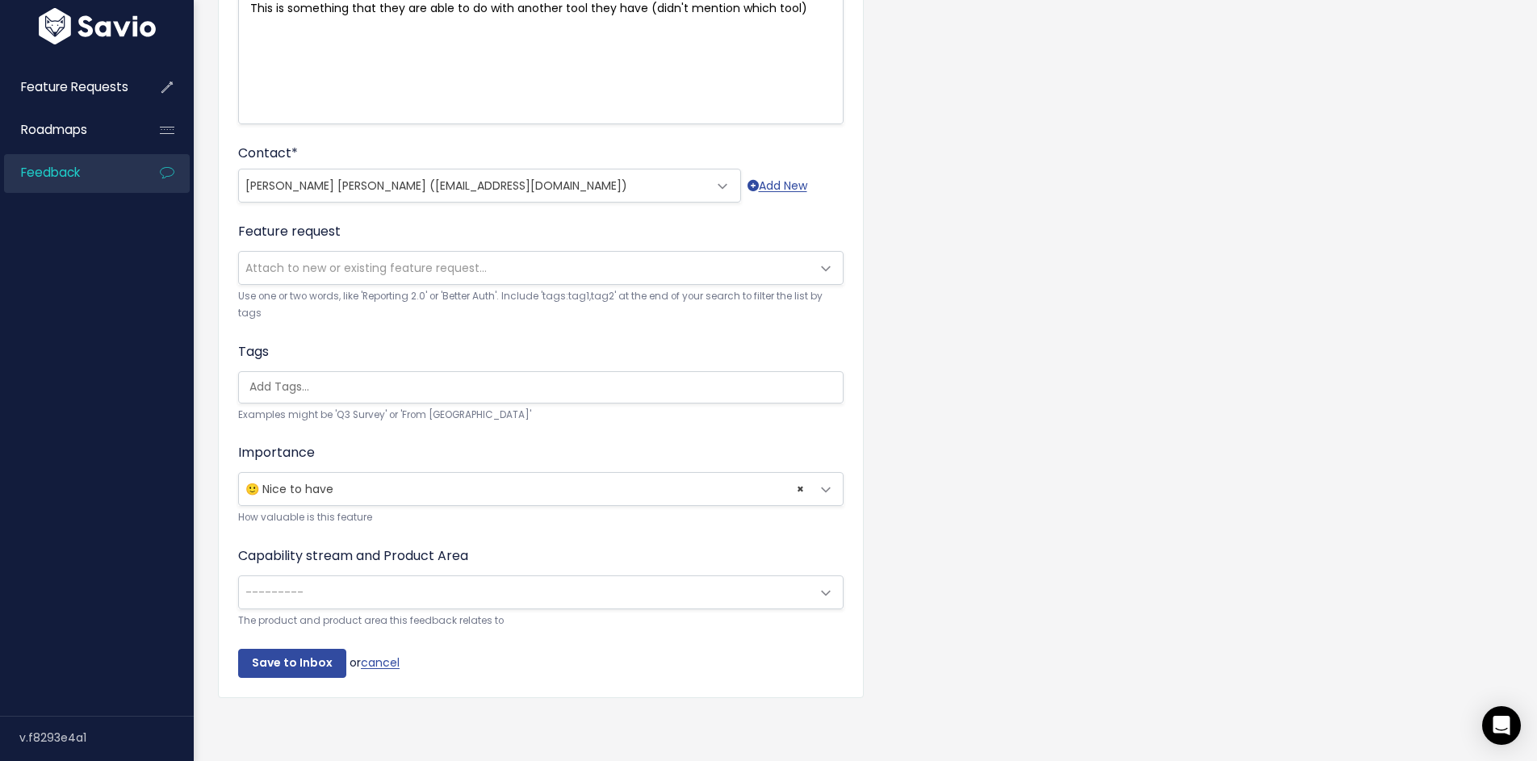
click at [394, 596] on span "---------" at bounding box center [524, 592] width 571 height 32
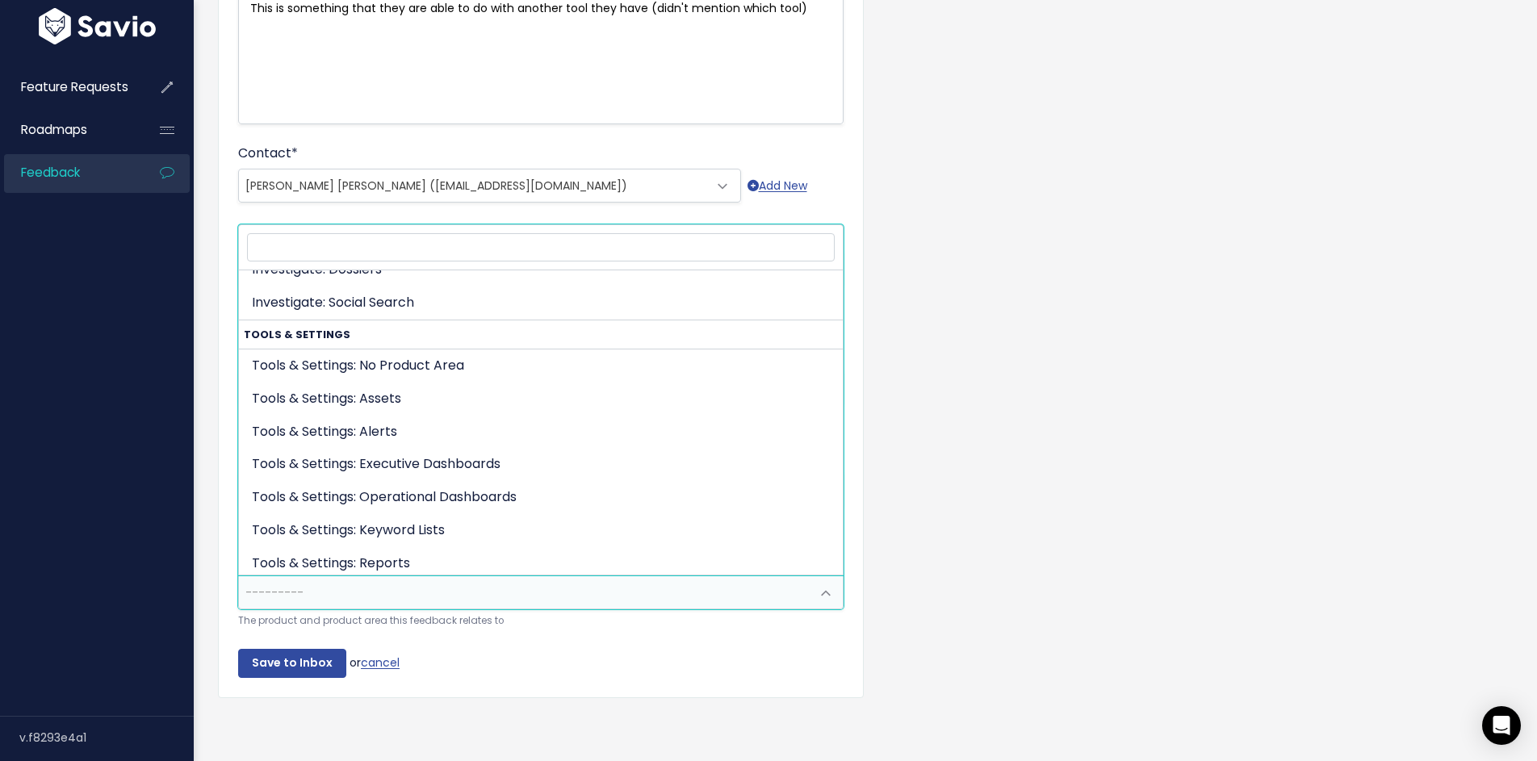
scroll to position [767, 0]
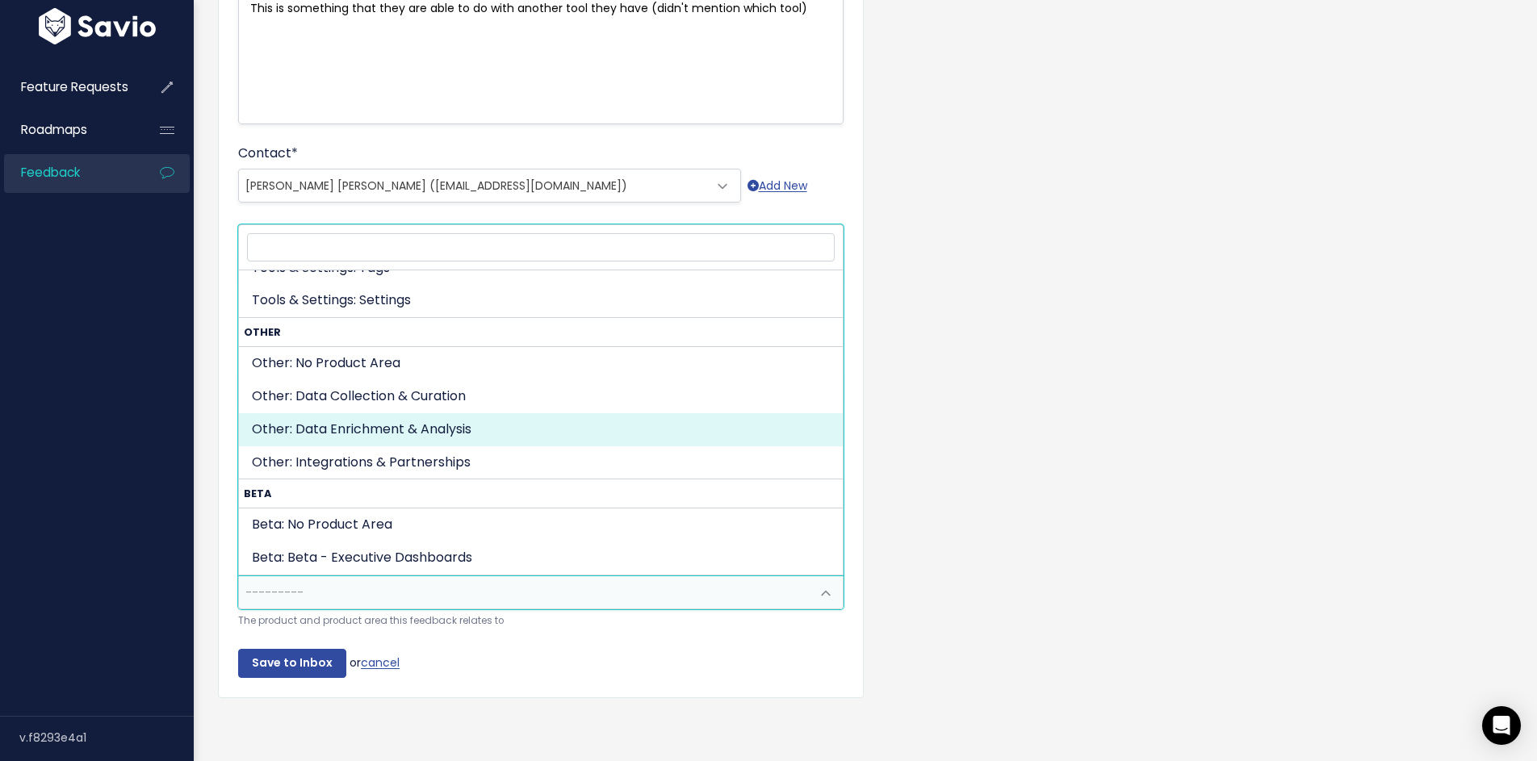
drag, startPoint x: 440, startPoint y: 433, endPoint x: 387, endPoint y: 495, distance: 82.5
select select "OTHER:DATA_ENRIGHMENT_ANALYTICS"
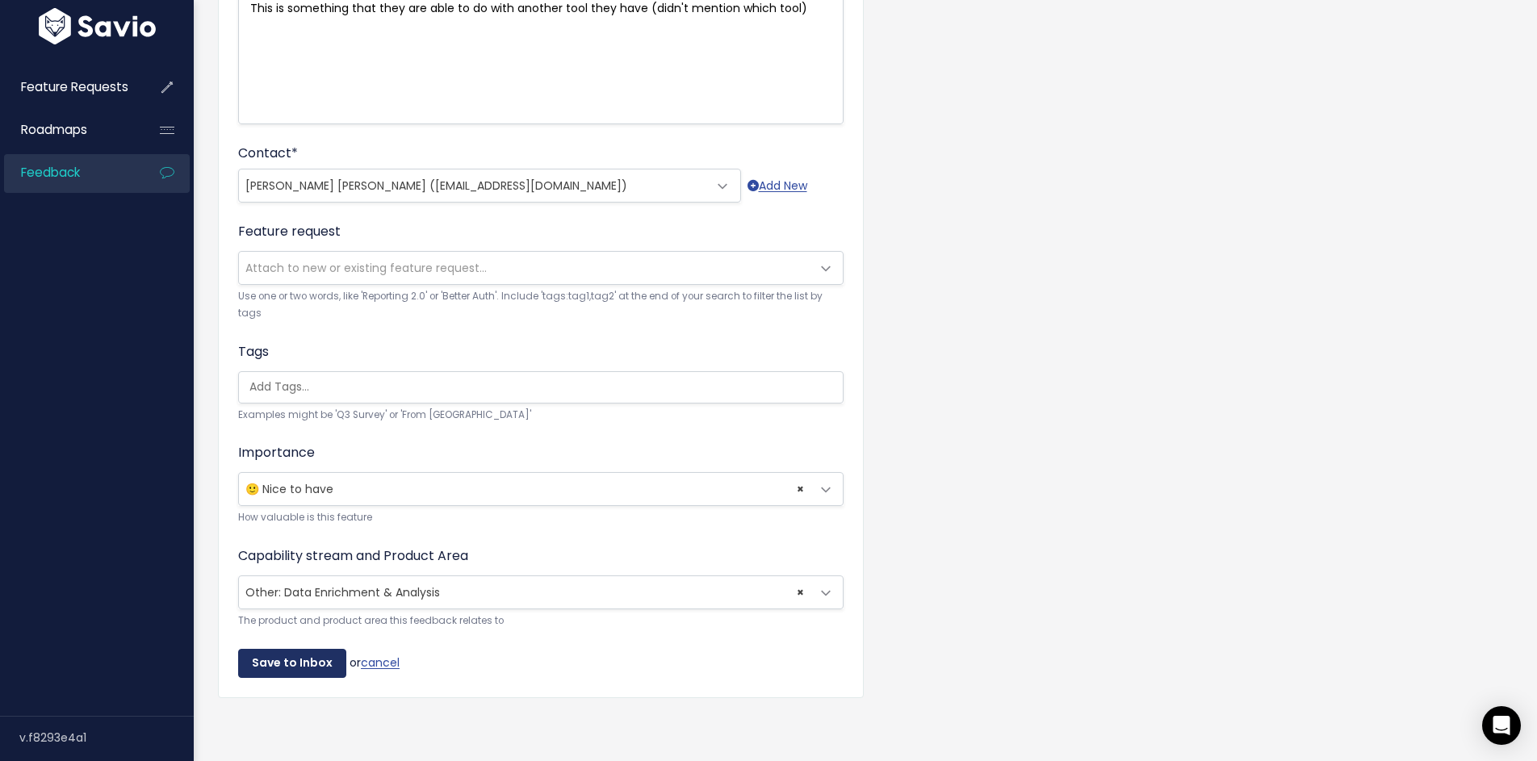
click at [278, 670] on input "Save to Inbox" at bounding box center [292, 663] width 108 height 29
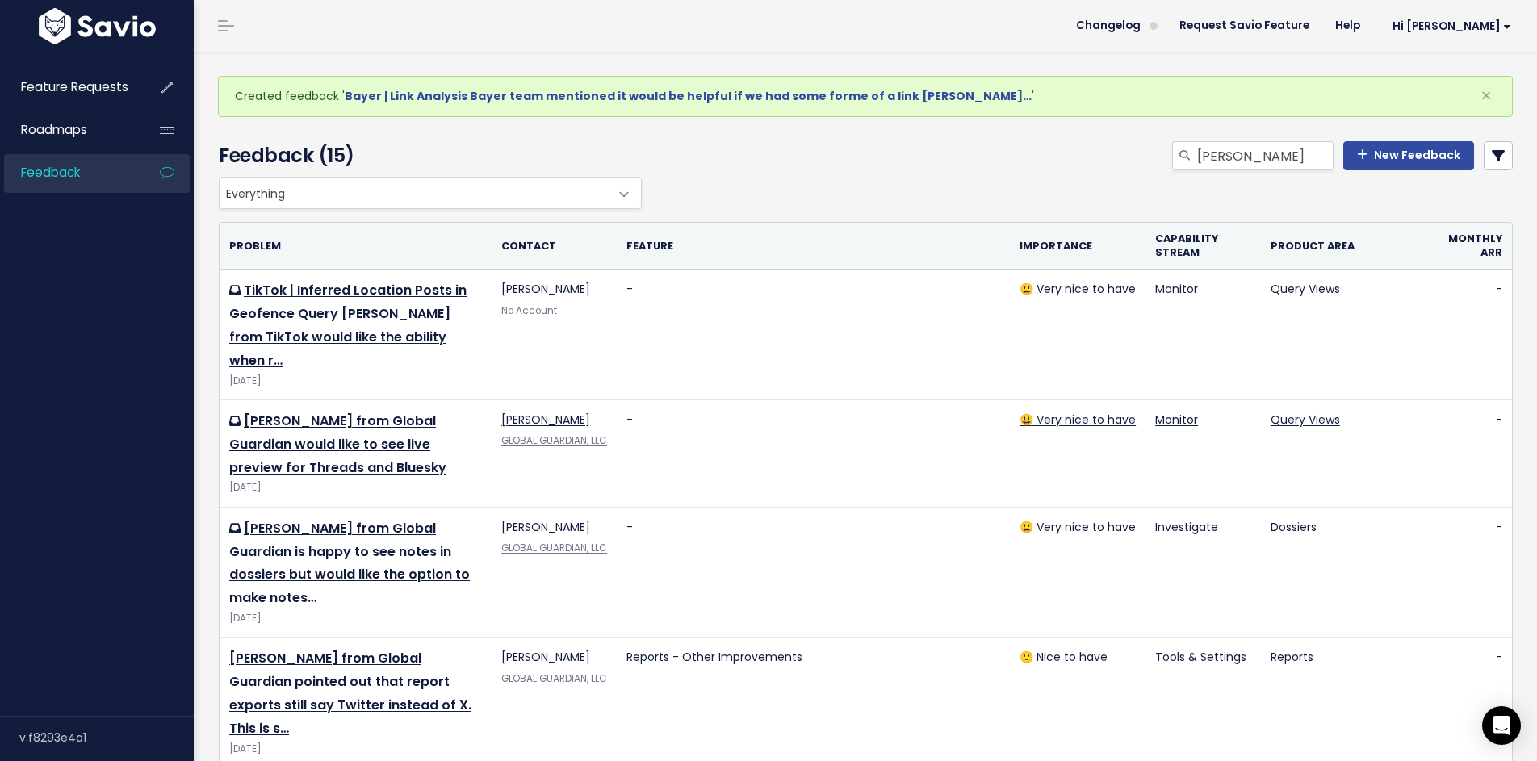
scroll to position [1, 0]
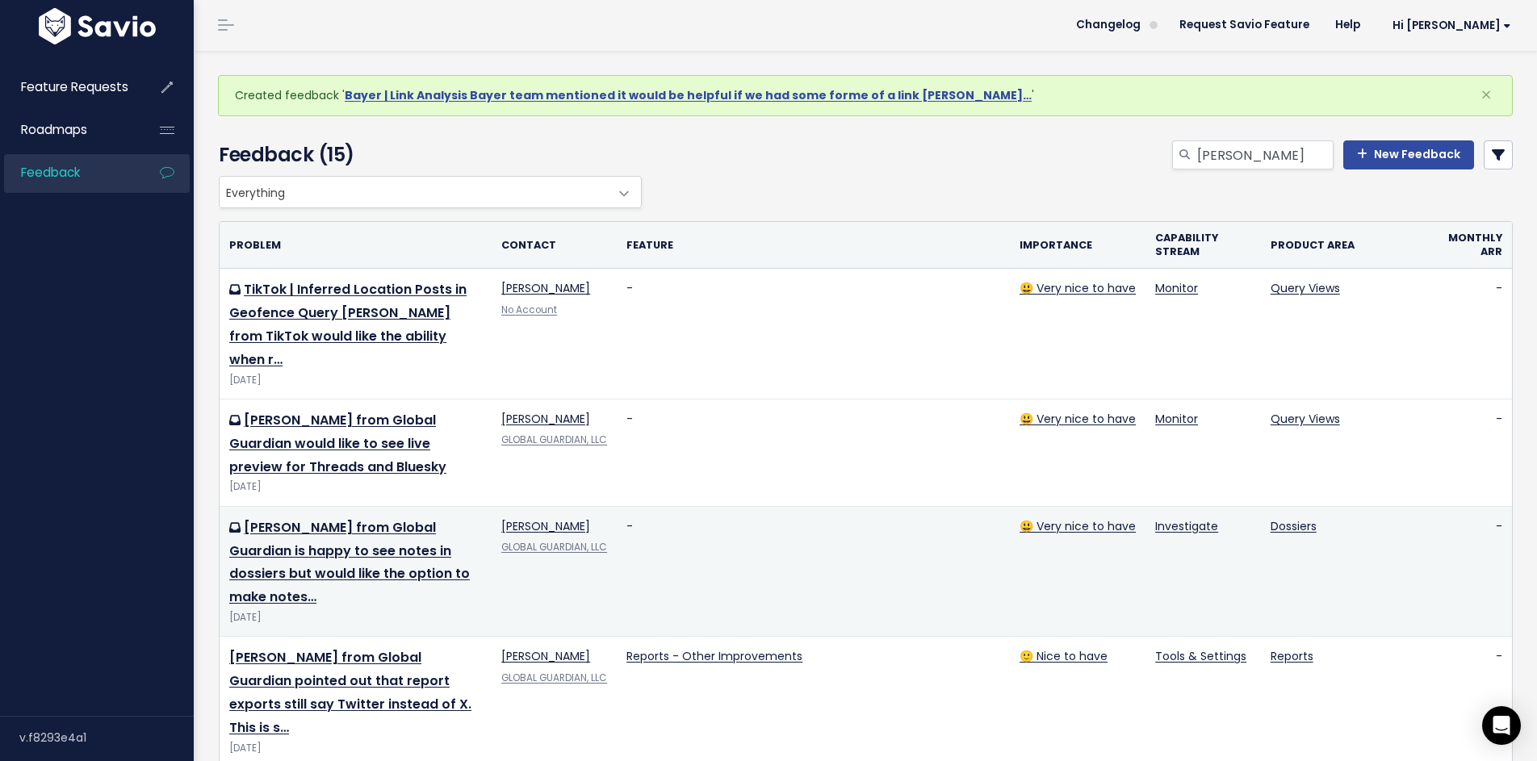
drag, startPoint x: 993, startPoint y: 600, endPoint x: 885, endPoint y: 573, distance: 111.6
click at [978, 637] on td "Reports - Other Improvements" at bounding box center [813, 702] width 393 height 131
